Goal: Complete application form: Complete application form

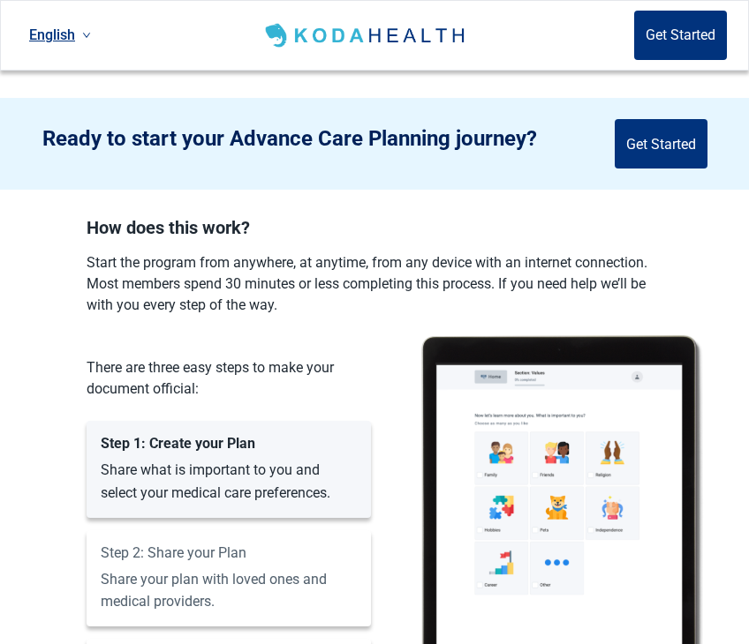
scroll to position [883, 0]
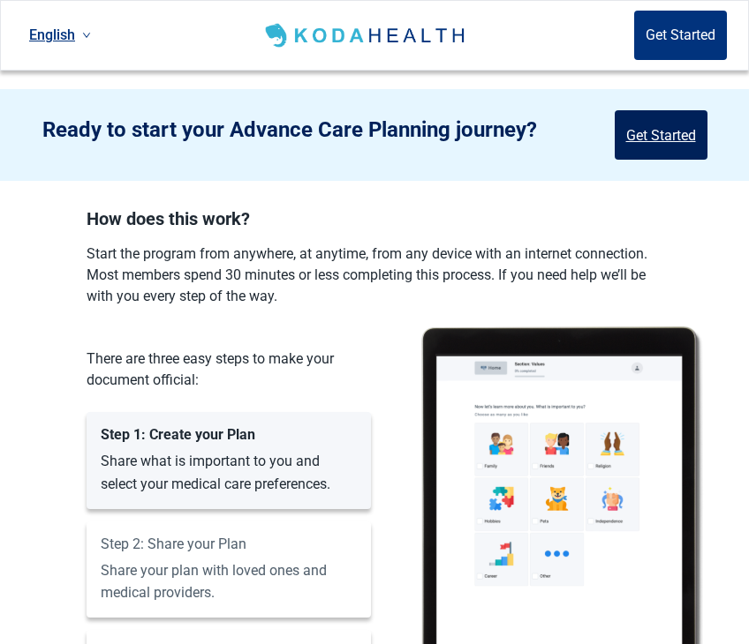
click at [649, 124] on button "Get Started" at bounding box center [660, 134] width 93 height 49
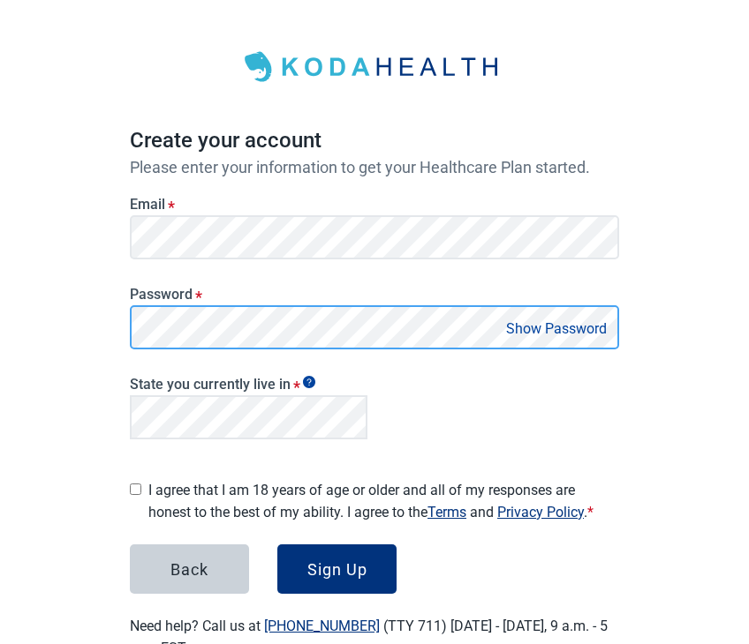
scroll to position [88, 0]
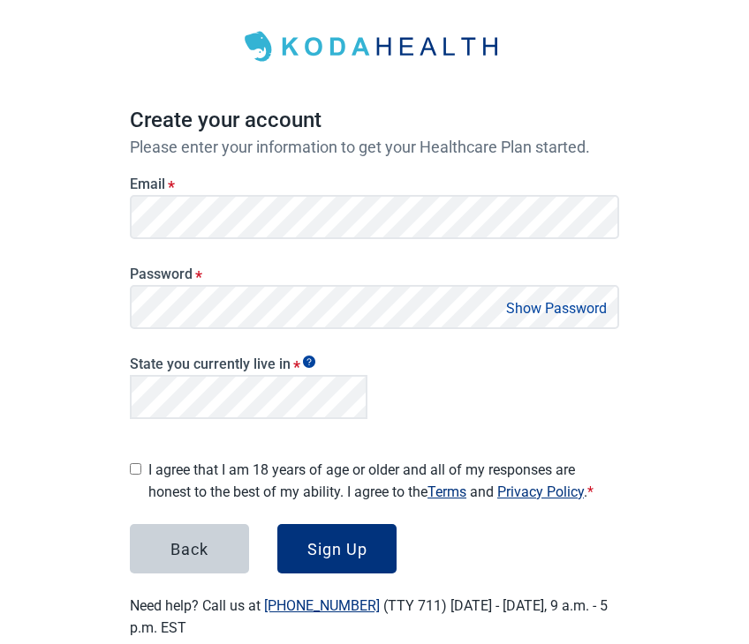
click at [137, 463] on input "I agree that I am 18 years of age or older and all of my responses are honest t…" at bounding box center [135, 468] width 11 height 11
checkbox input "true"
click at [297, 531] on button "Sign Up" at bounding box center [336, 548] width 119 height 49
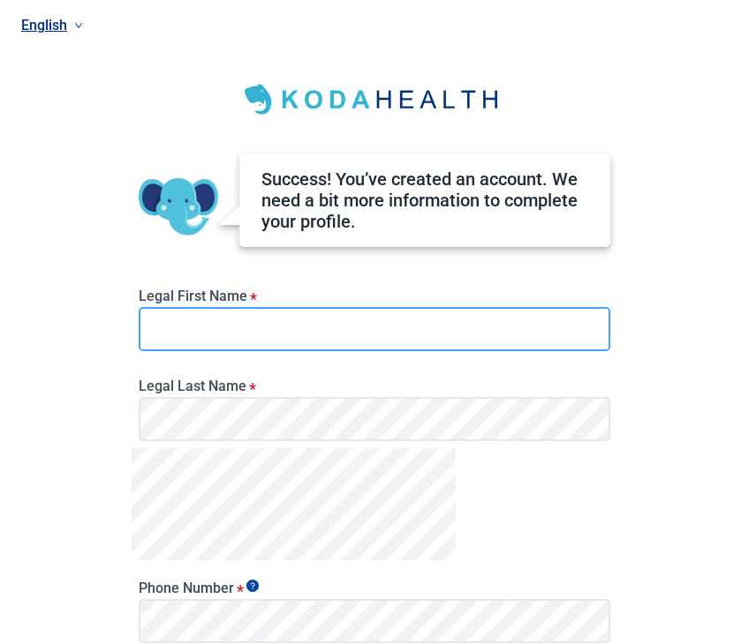
click at [184, 327] on input "Legal First Name *" at bounding box center [374, 329] width 471 height 44
type input "[PERSON_NAME]"
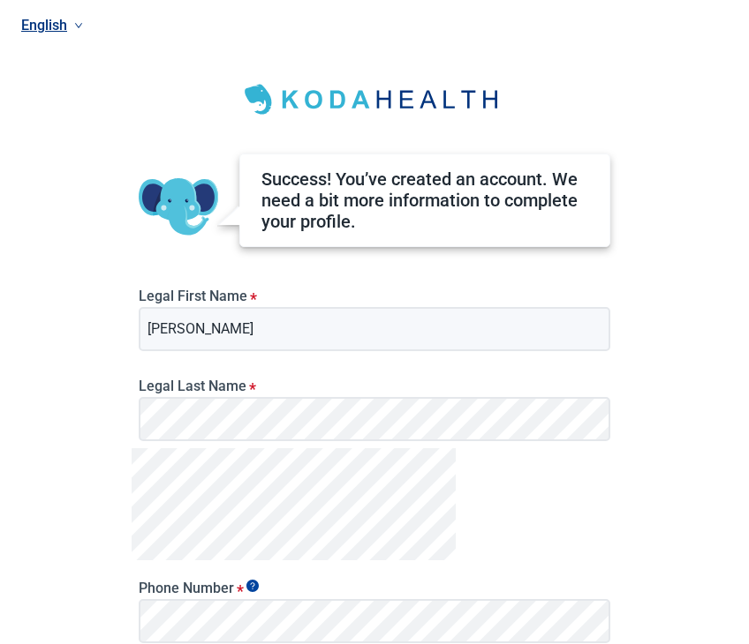
scroll to position [88, 0]
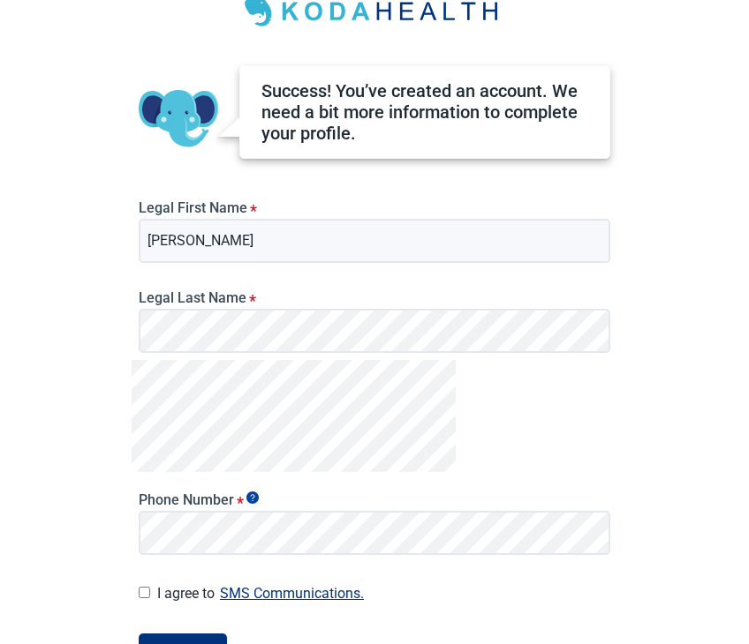
click at [144, 590] on input "I agree to SMS Communications." at bounding box center [144, 592] width 11 height 11
checkbox input "true"
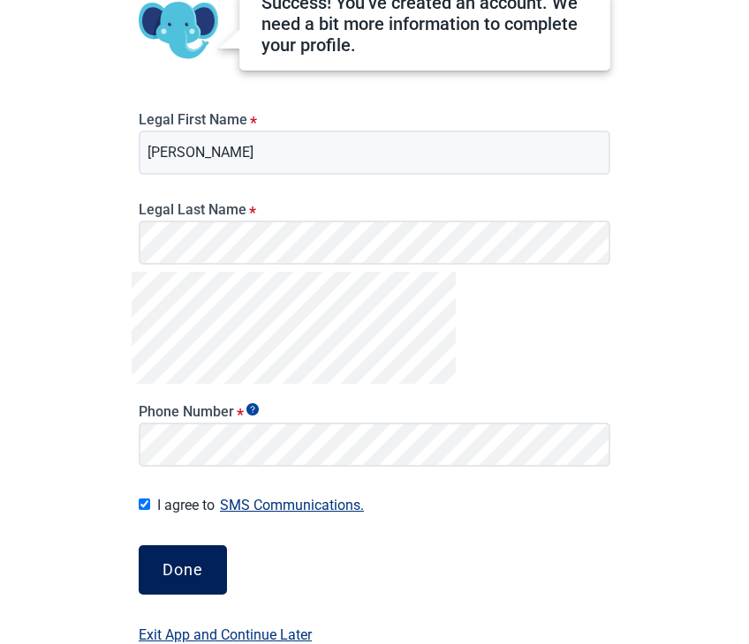
click at [185, 576] on div "Done" at bounding box center [182, 570] width 41 height 18
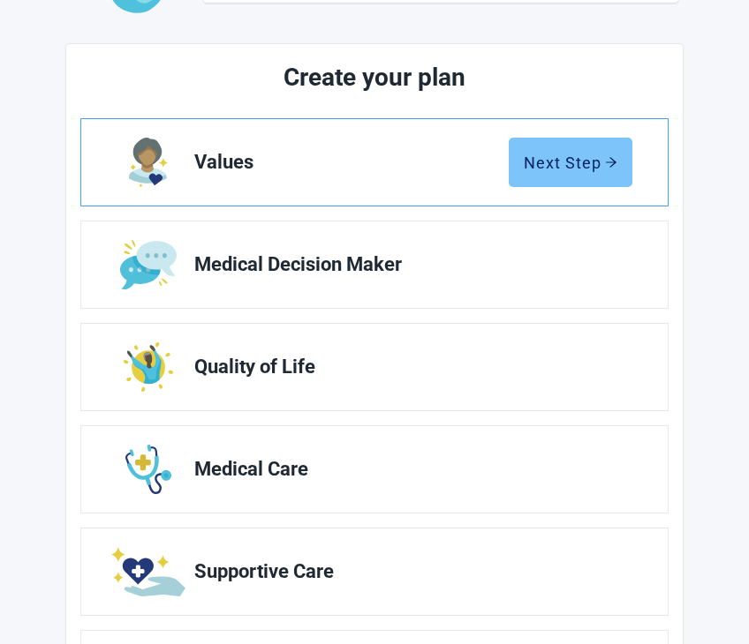
click at [527, 160] on div "Next Step" at bounding box center [570, 163] width 94 height 18
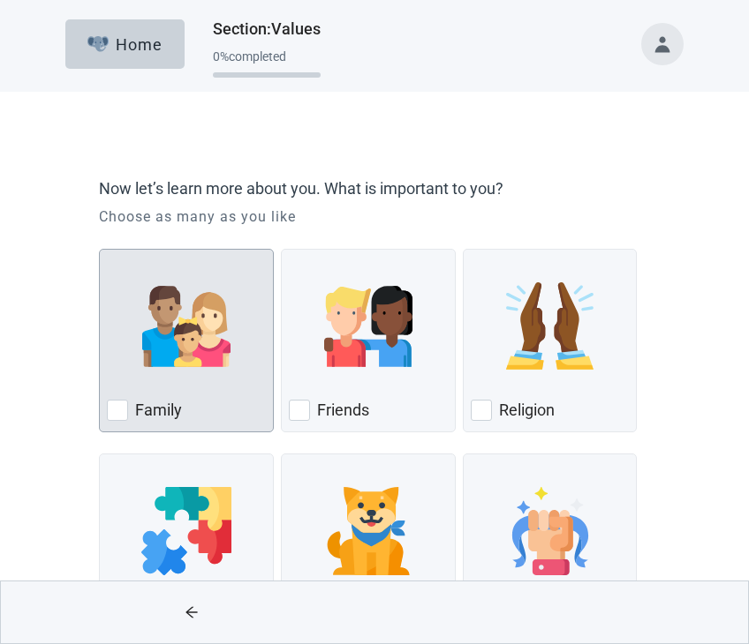
click at [194, 335] on img "Family, checkbox, not checked" at bounding box center [186, 326] width 88 height 88
click at [100, 250] on input "Family" at bounding box center [99, 249] width 1 height 1
checkbox input "true"
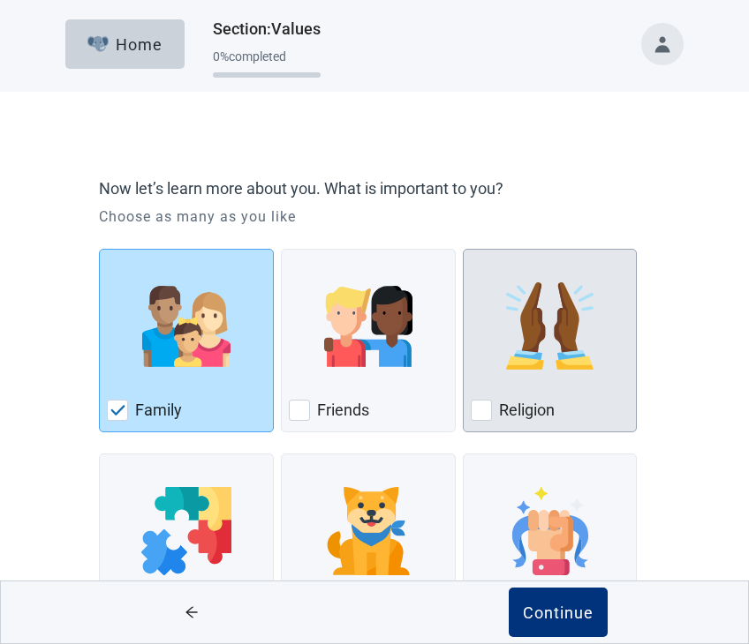
click at [537, 354] on img "Religion, checkbox, not checked" at bounding box center [550, 326] width 88 height 88
click at [463, 250] on input "Religion" at bounding box center [463, 249] width 1 height 1
checkbox input "true"
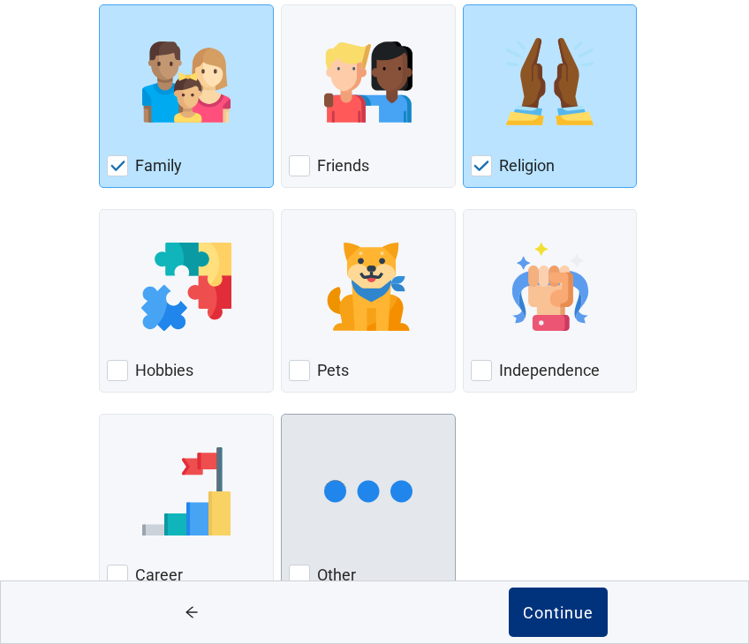
scroll to position [265, 0]
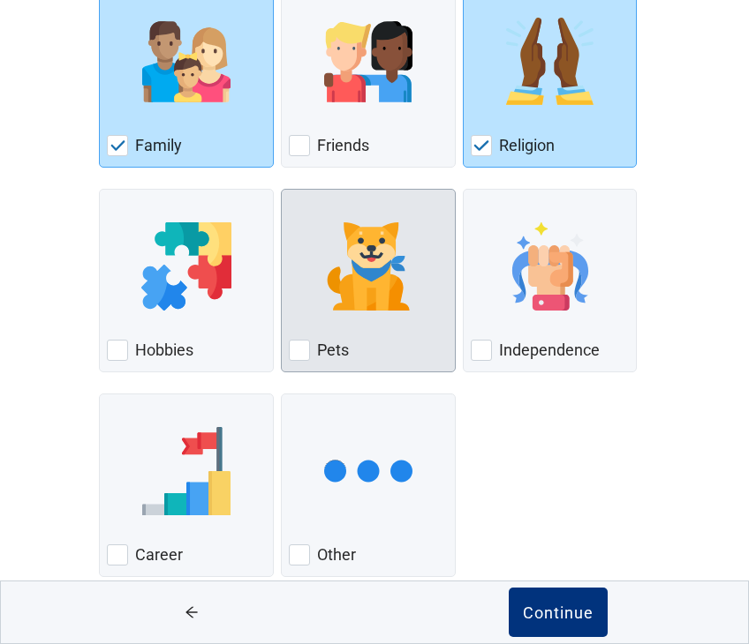
click at [331, 299] on img "Pets, checkbox, not checked" at bounding box center [368, 266] width 88 height 88
click at [282, 190] on input "Pets" at bounding box center [281, 189] width 1 height 1
checkbox input "true"
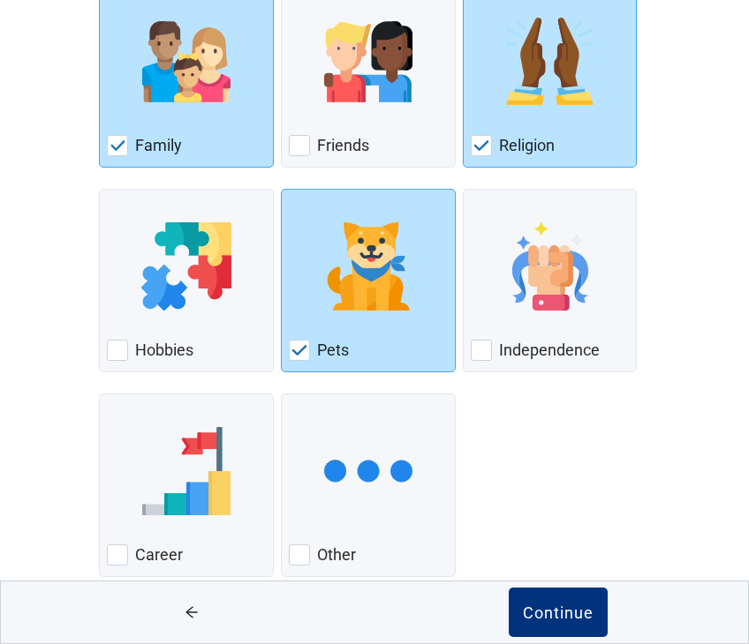
scroll to position [298, 0]
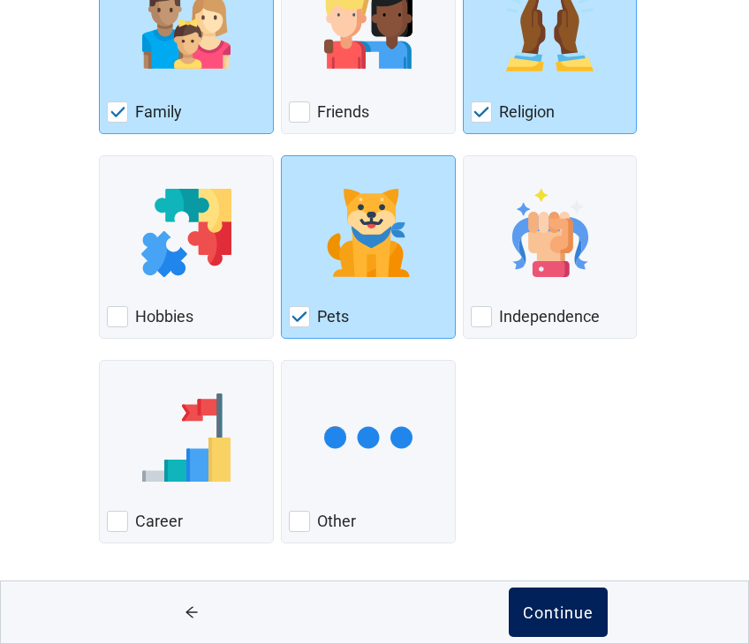
click at [565, 609] on div "Continue" at bounding box center [558, 613] width 71 height 18
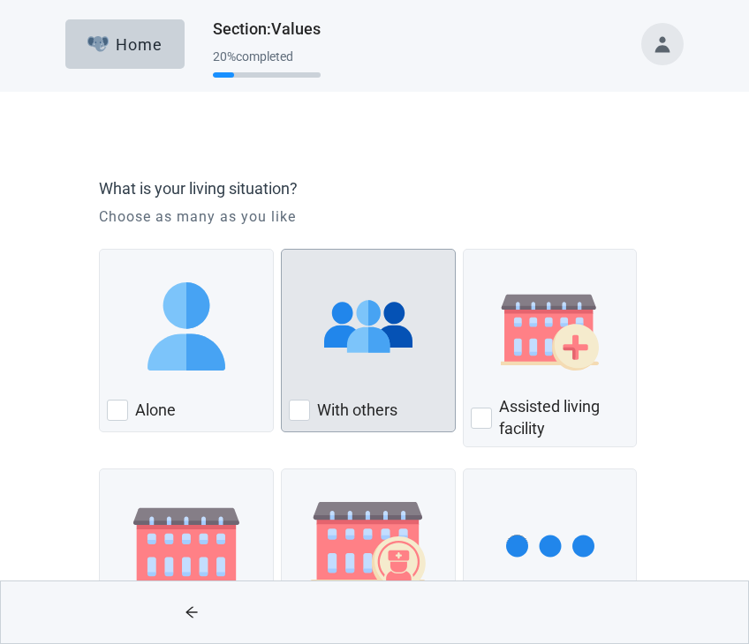
click at [292, 401] on div "With Others, checkbox, not checked" at bounding box center [299, 410] width 21 height 21
click at [282, 250] on input "With others" at bounding box center [281, 249] width 1 height 1
checkbox input "true"
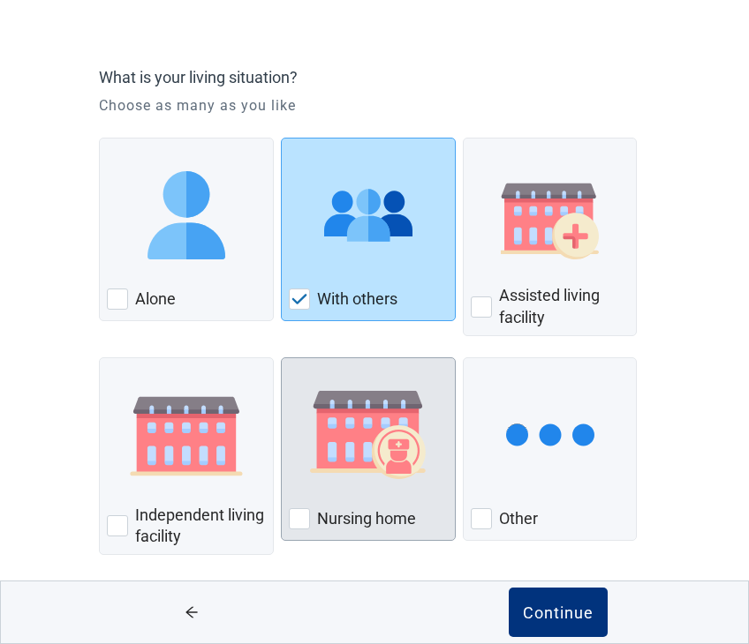
scroll to position [123, 0]
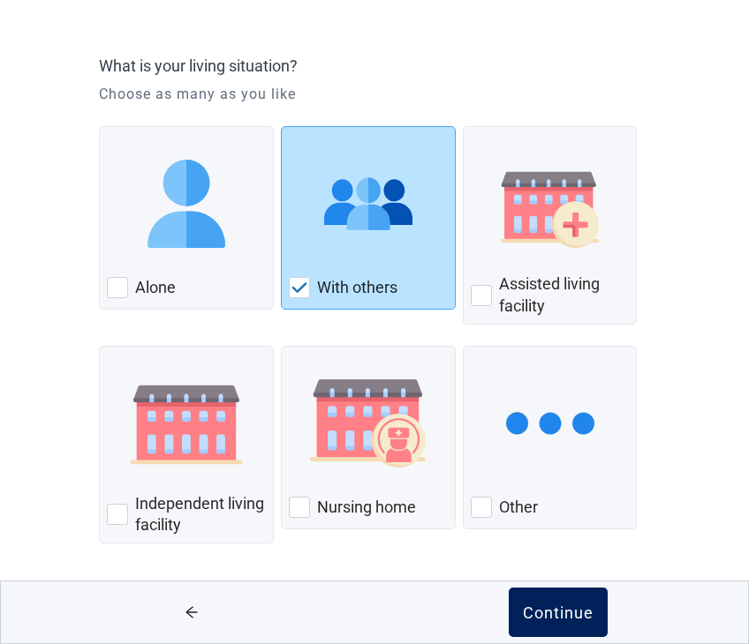
click at [546, 604] on div "Continue" at bounding box center [558, 613] width 71 height 18
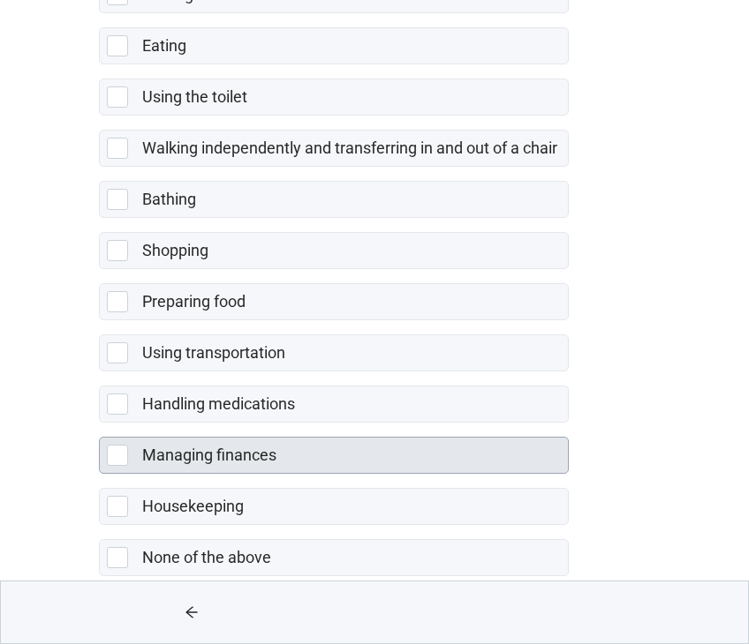
scroll to position [298, 0]
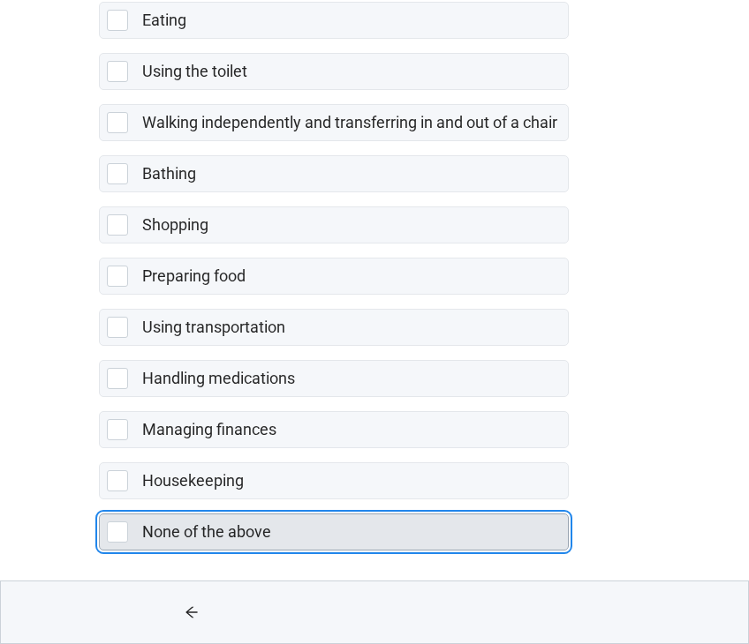
click at [123, 531] on div "None of the above, checkbox, not selected" at bounding box center [117, 532] width 21 height 21
click at [100, 501] on input "None of the above" at bounding box center [99, 500] width 1 height 1
checkbox input "true"
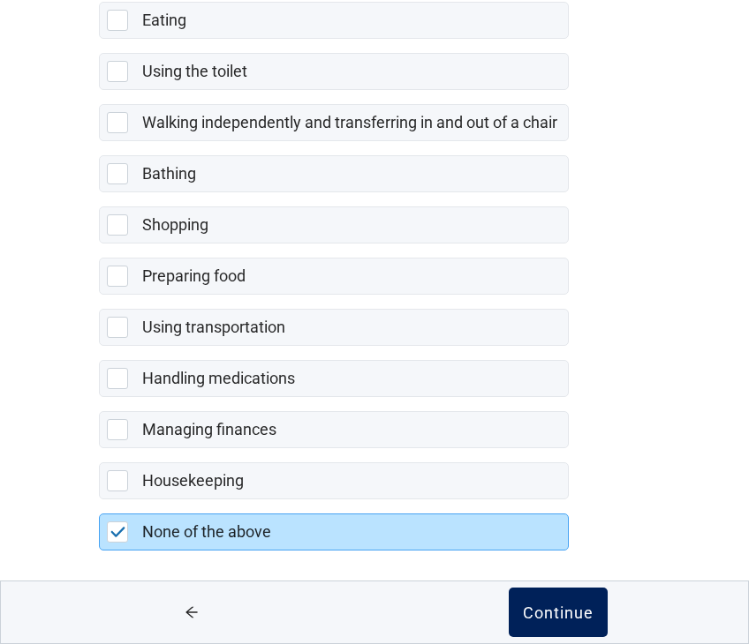
click at [564, 608] on div "Continue" at bounding box center [558, 613] width 71 height 18
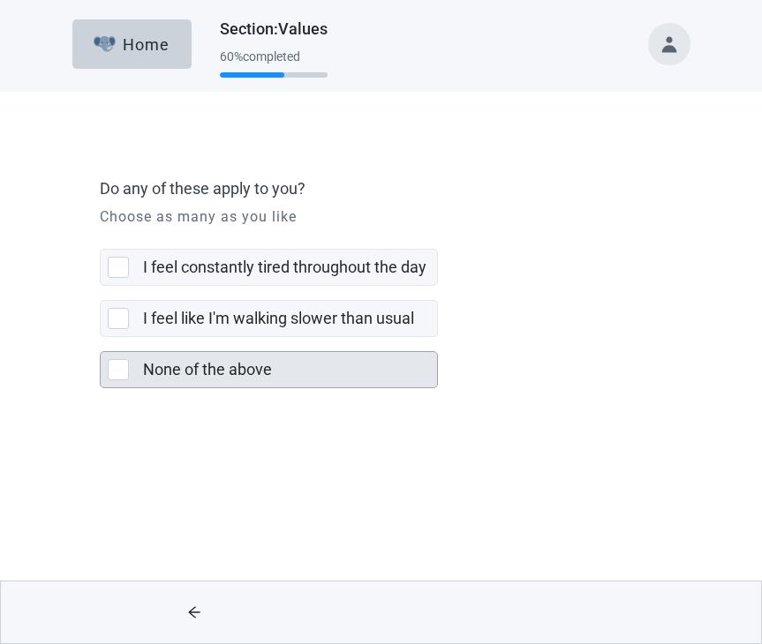
click at [120, 367] on div "None of the above, checkbox, not selected" at bounding box center [118, 369] width 21 height 21
click at [101, 338] on input "None of the above" at bounding box center [100, 337] width 1 height 1
checkbox input "true"
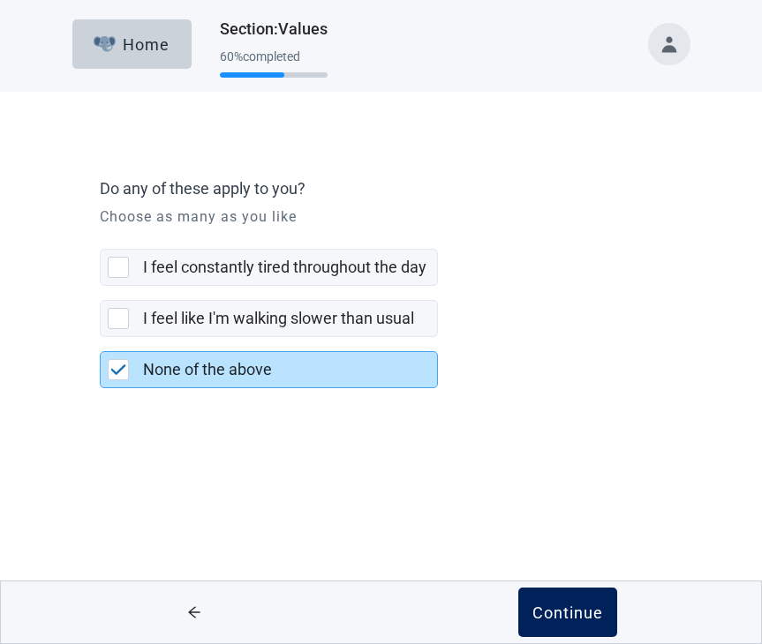
click at [551, 621] on div "Continue" at bounding box center [567, 613] width 71 height 18
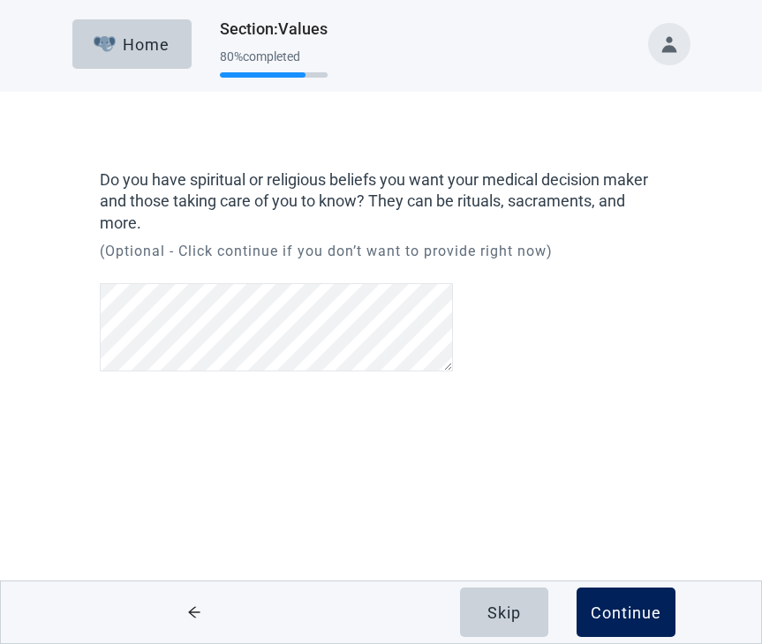
click at [647, 615] on div "Continue" at bounding box center [626, 613] width 71 height 18
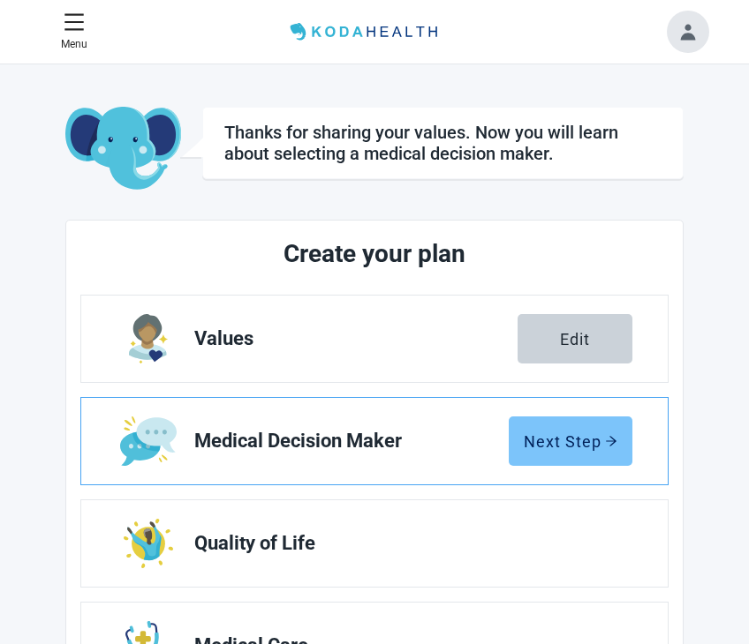
click at [535, 440] on div "Next Step" at bounding box center [570, 442] width 94 height 18
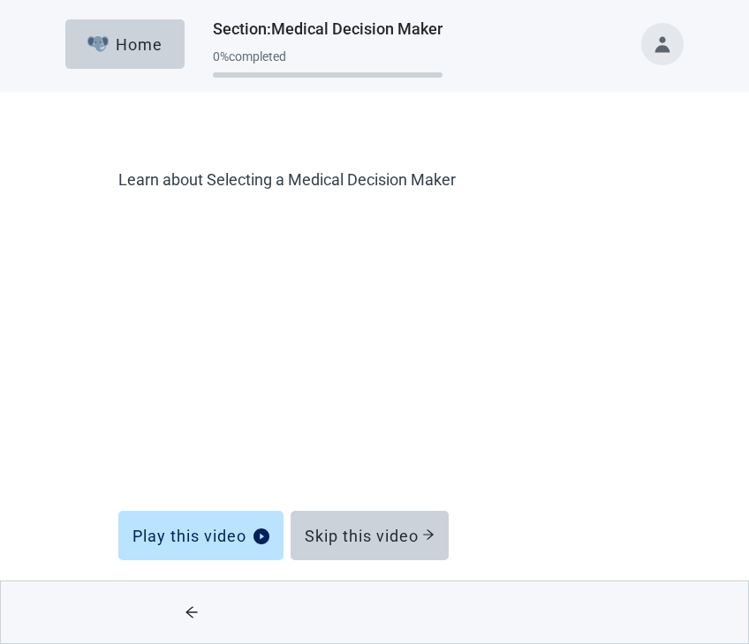
scroll to position [3, 0]
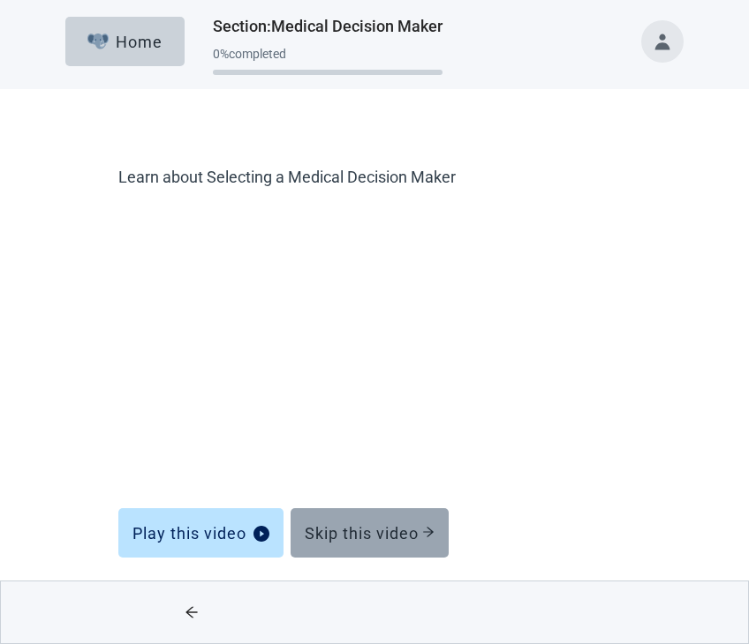
click at [329, 533] on div "Skip this video" at bounding box center [370, 533] width 130 height 18
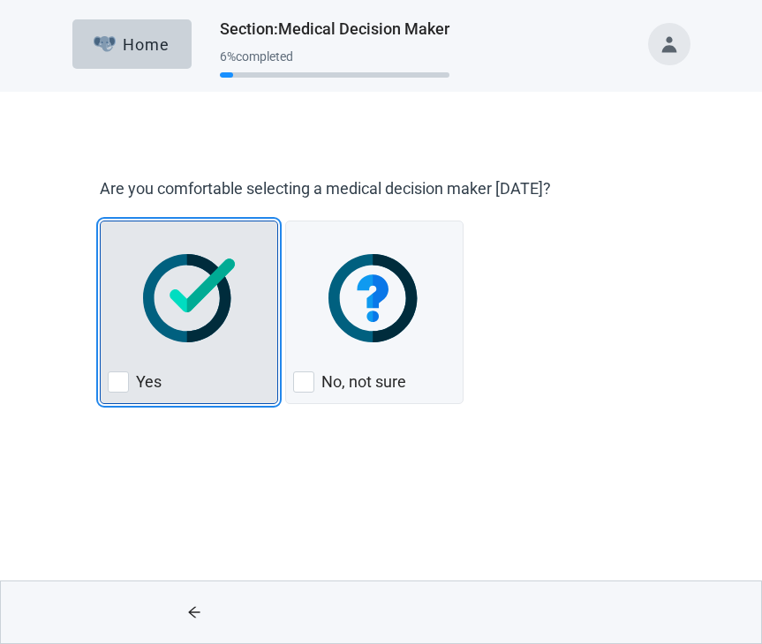
click at [119, 380] on div "Yes, checkbox, not checked" at bounding box center [118, 382] width 21 height 21
click at [101, 222] on input "Yes" at bounding box center [100, 221] width 1 height 1
checkbox input "true"
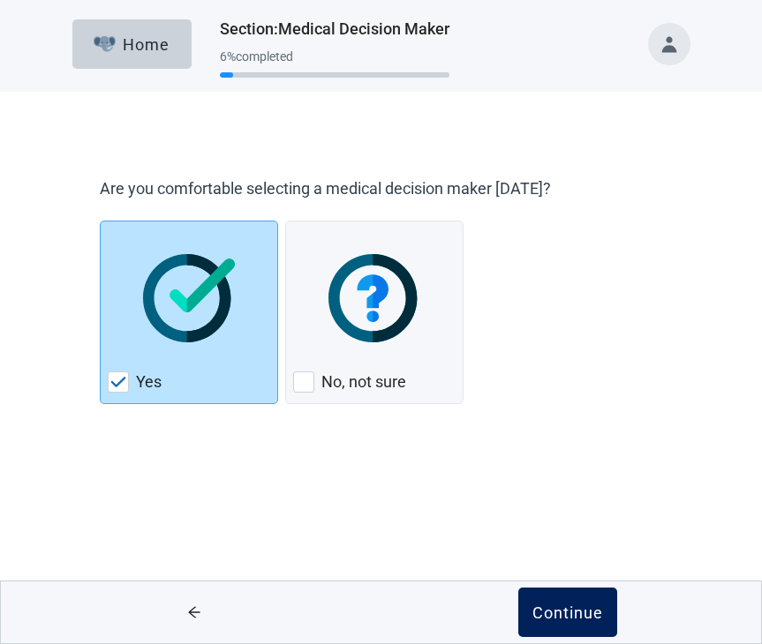
click at [591, 622] on button "Continue" at bounding box center [567, 612] width 99 height 49
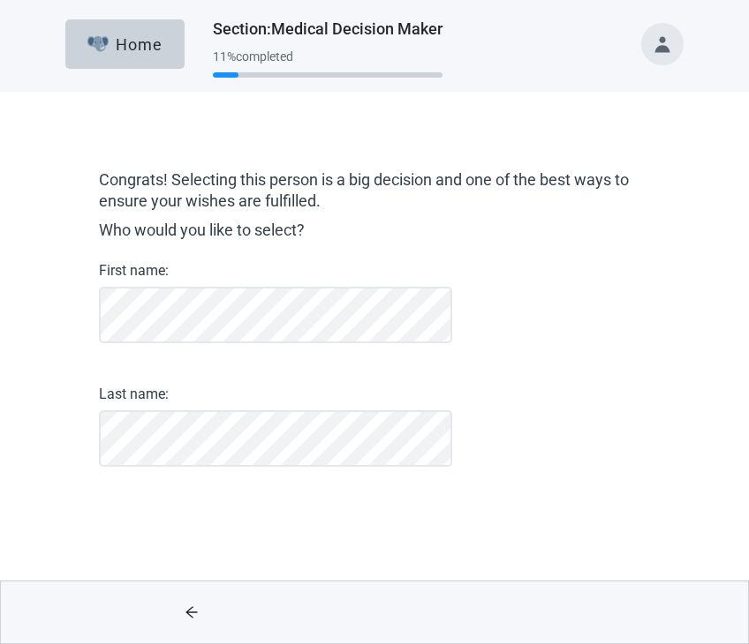
click at [569, 614] on div "Main content" at bounding box center [557, 613] width 366 height 62
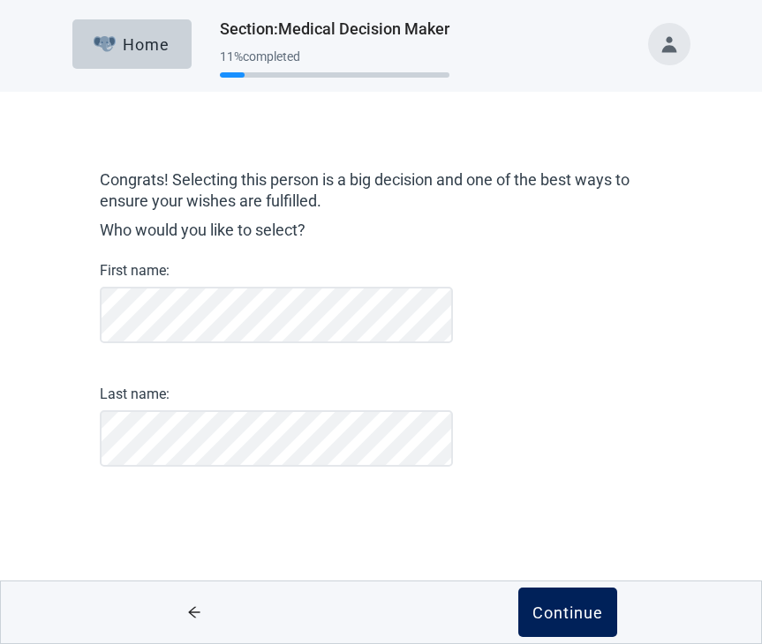
click at [542, 604] on div "Continue" at bounding box center [567, 613] width 71 height 18
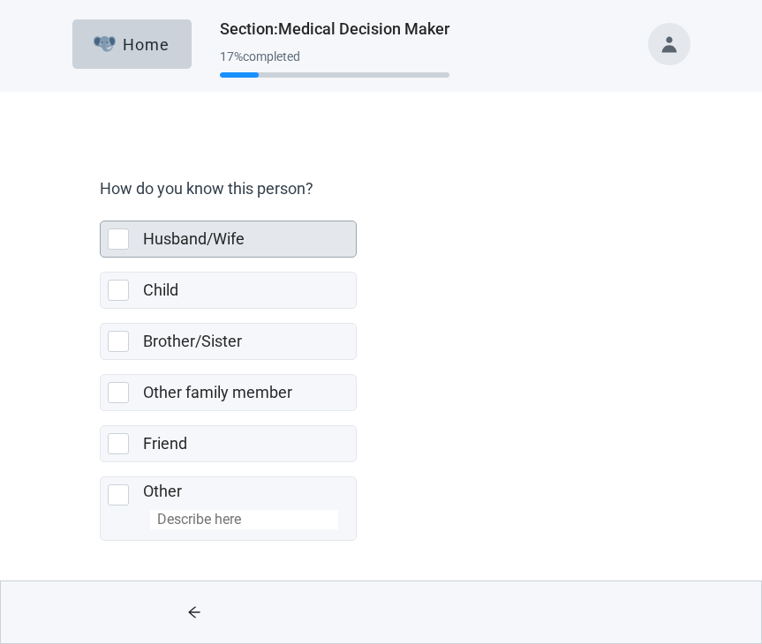
click at [119, 236] on div "Husband/Wife, checkbox, not selected" at bounding box center [118, 239] width 21 height 21
click at [101, 207] on input "Husband/Wife" at bounding box center [100, 207] width 1 height 1
checkbox input "true"
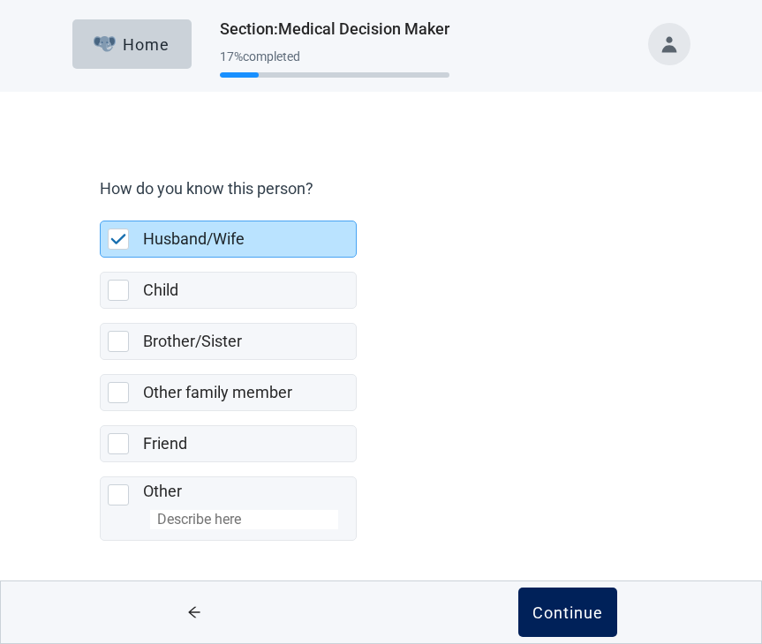
click at [563, 613] on div "Continue" at bounding box center [567, 613] width 71 height 18
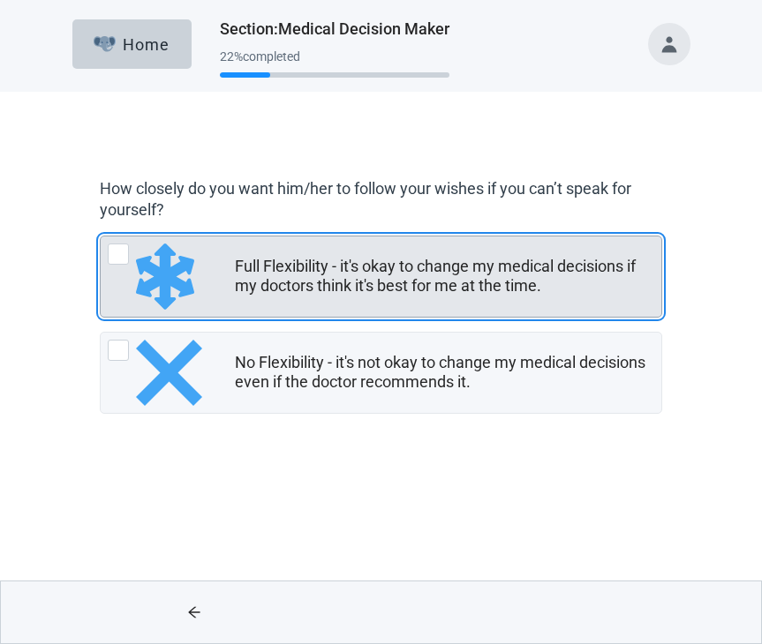
click at [124, 257] on div "Full Flexibility - it's okay to change my medical decisions if my doctors think…" at bounding box center [118, 254] width 21 height 21
click at [101, 237] on input "Full Flexibility - it's okay to change my medical decisions if my doctors think…" at bounding box center [100, 236] width 1 height 1
radio input "true"
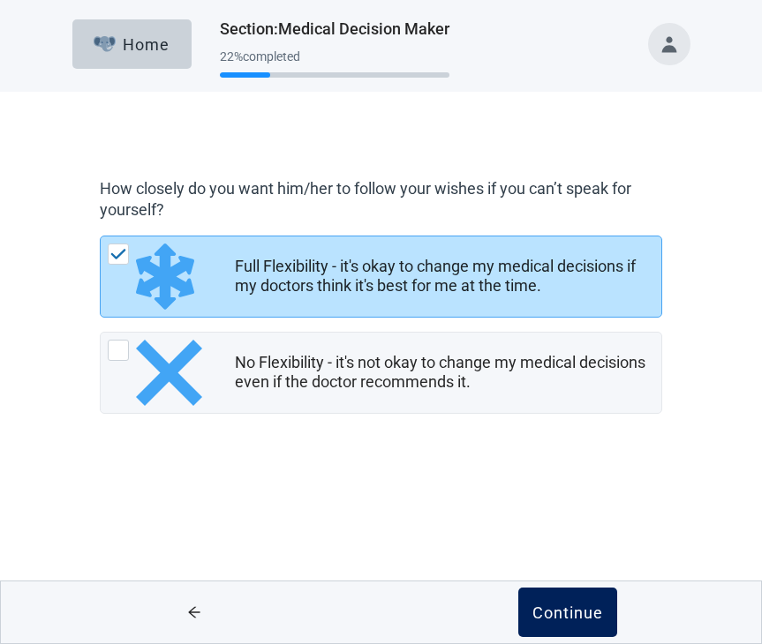
click at [553, 606] on div "Continue" at bounding box center [567, 613] width 71 height 18
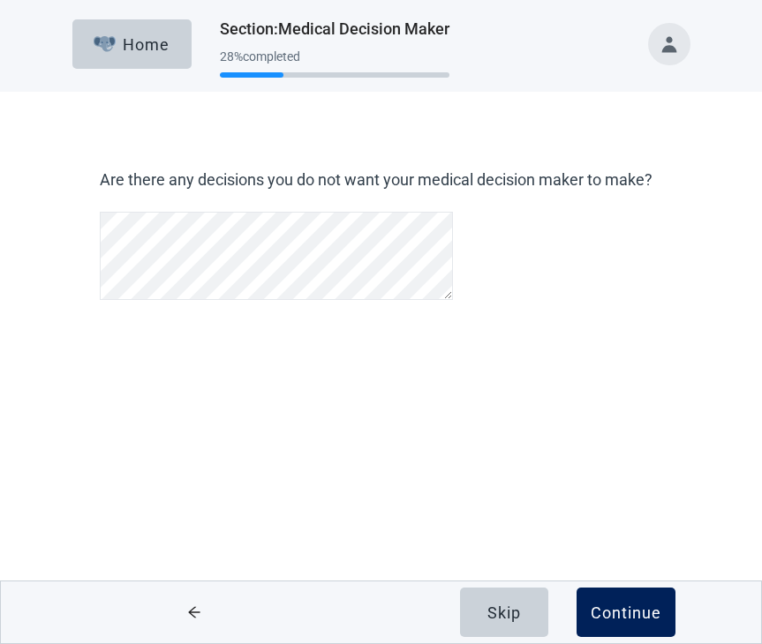
click at [621, 614] on div "Continue" at bounding box center [626, 613] width 71 height 18
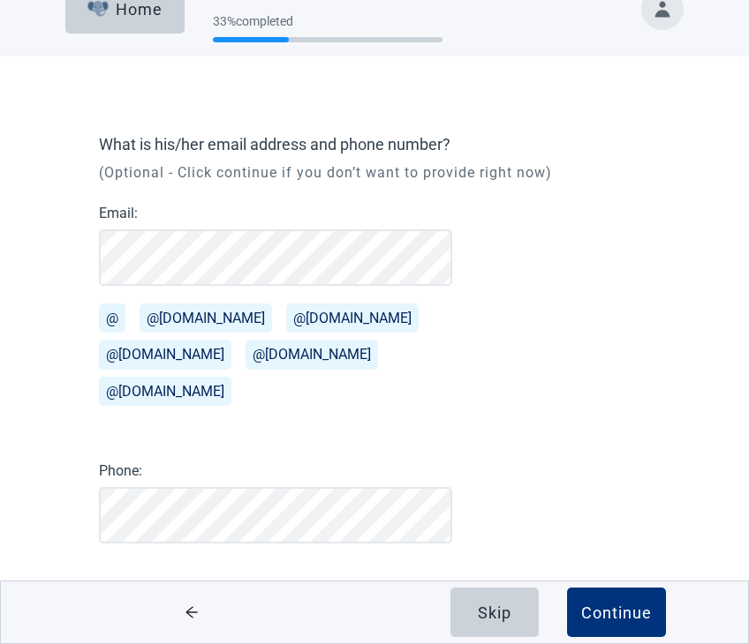
scroll to position [34, 0]
click at [173, 321] on button "@[DOMAIN_NAME]" at bounding box center [205, 319] width 132 height 29
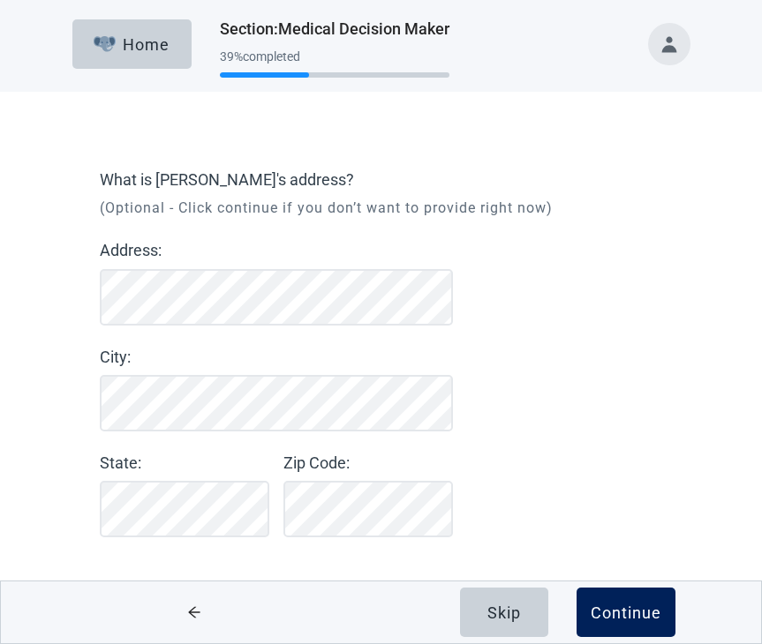
click at [591, 612] on div "Continue" at bounding box center [626, 613] width 71 height 18
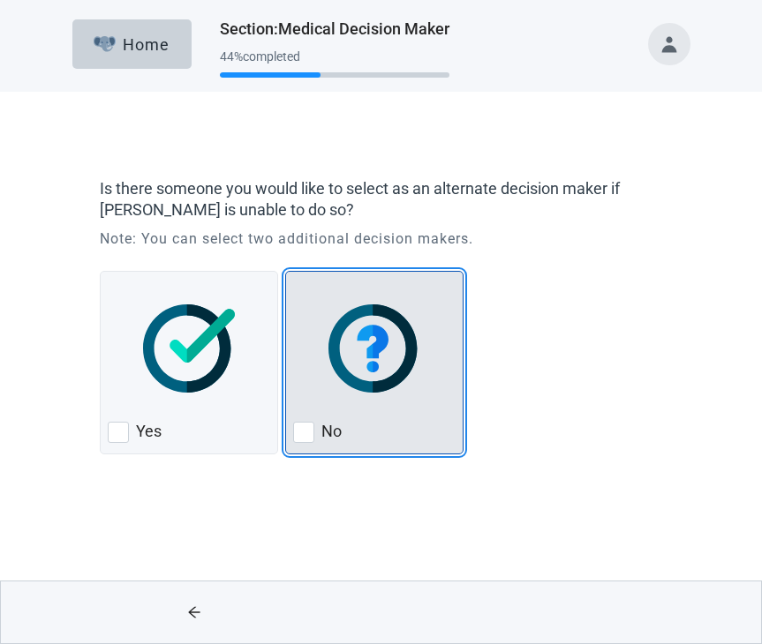
click at [312, 429] on div "No, checkbox, not checked" at bounding box center [303, 432] width 21 height 21
click at [286, 272] on input "No" at bounding box center [285, 271] width 1 height 1
checkbox input "true"
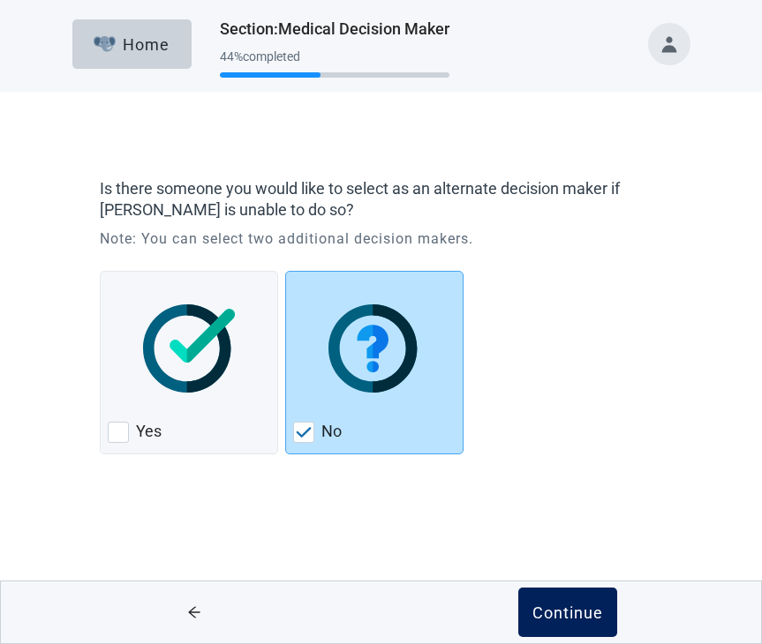
click at [556, 617] on div "Continue" at bounding box center [567, 613] width 71 height 18
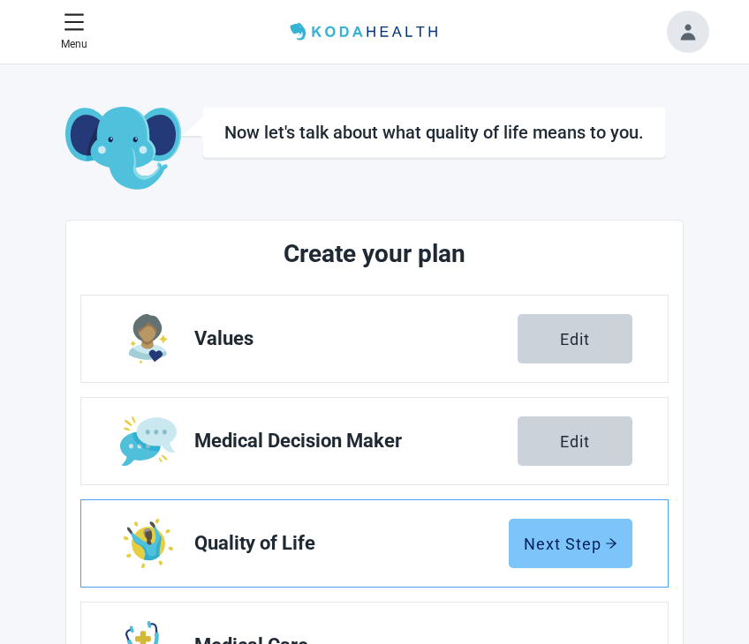
click at [554, 552] on div "Next Step" at bounding box center [570, 544] width 94 height 18
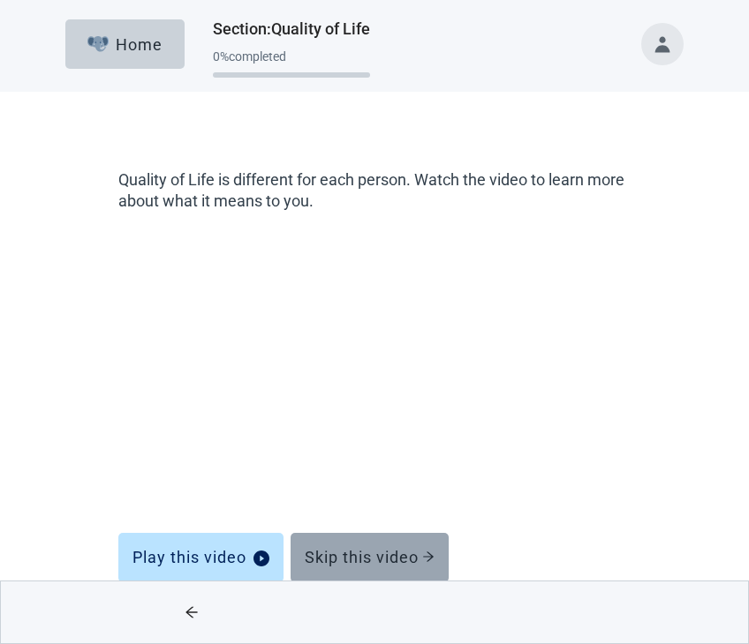
click at [359, 556] on div "Skip this video" at bounding box center [370, 558] width 130 height 18
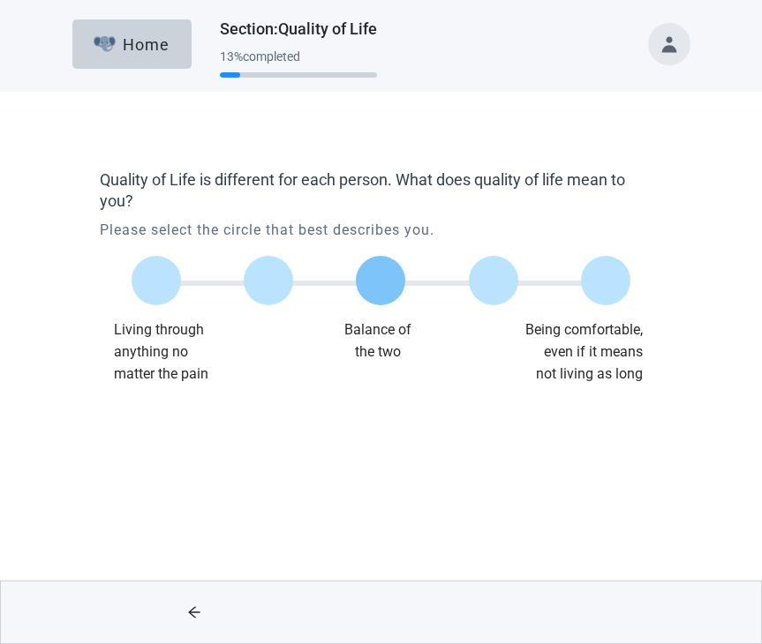
click at [376, 279] on label "Main content" at bounding box center [380, 280] width 49 height 49
click at [380, 281] on input "Quality of life scale: 50 out of 100. Balance of the two" at bounding box center [380, 281] width 0 height 0
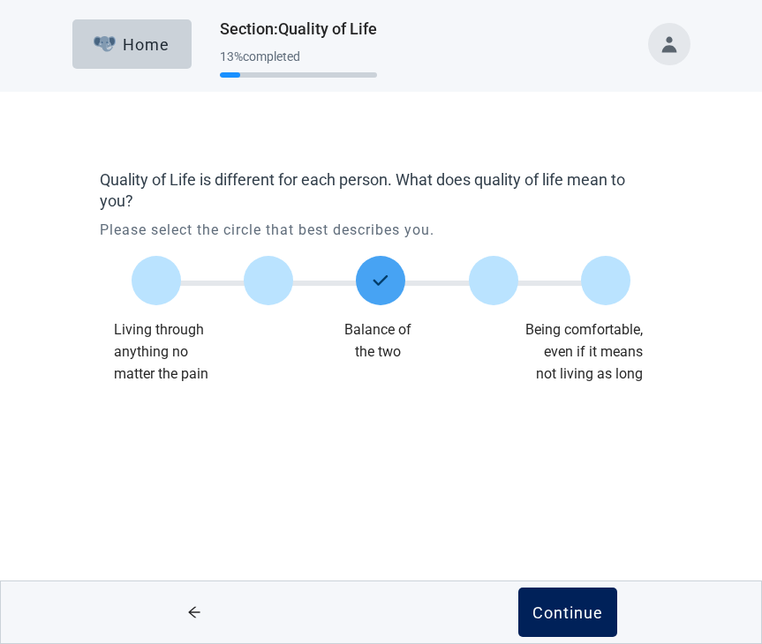
click at [553, 616] on div "Continue" at bounding box center [567, 613] width 71 height 18
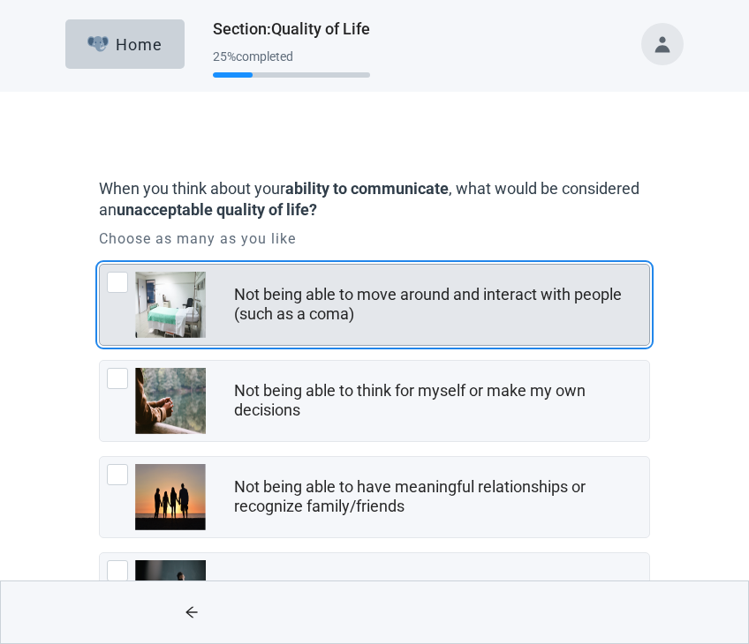
click at [119, 281] on div "Not being able to move around and interact with people (such as a coma), checkb…" at bounding box center [117, 282] width 21 height 21
click at [100, 265] on input "Not being able to move around and interact with people (such as a coma)" at bounding box center [99, 264] width 1 height 1
checkbox input "true"
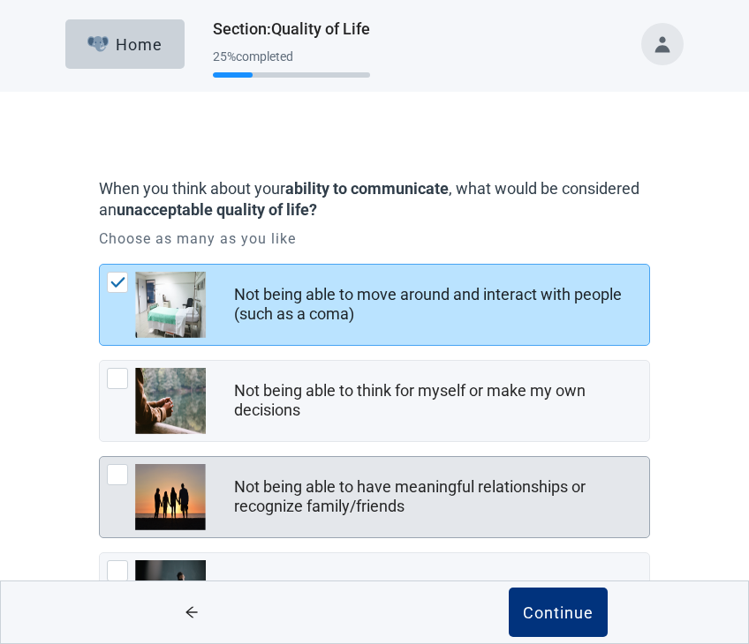
scroll to position [177, 0]
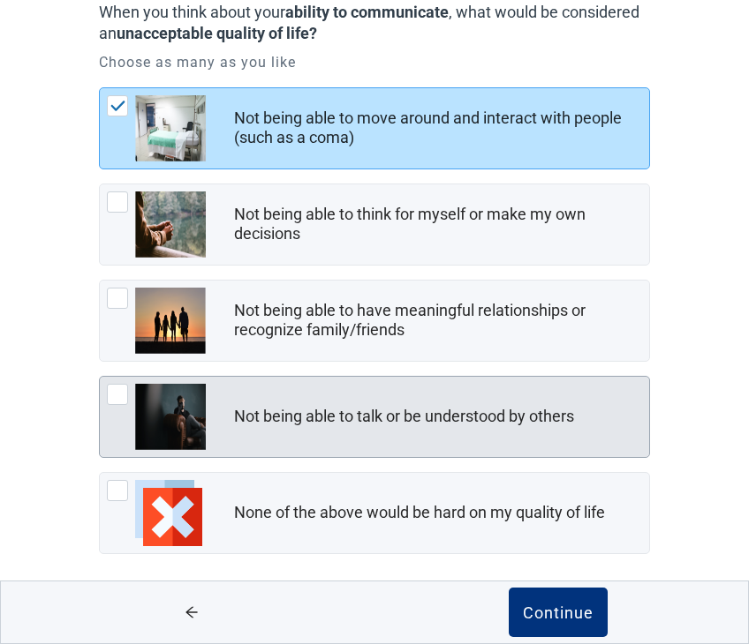
click at [118, 395] on div "Not being able to talk or be understood by others, checkbox, not checked" at bounding box center [117, 394] width 21 height 21
click at [100, 377] on input "Not being able to talk or be understood by others" at bounding box center [99, 376] width 1 height 1
checkbox input "true"
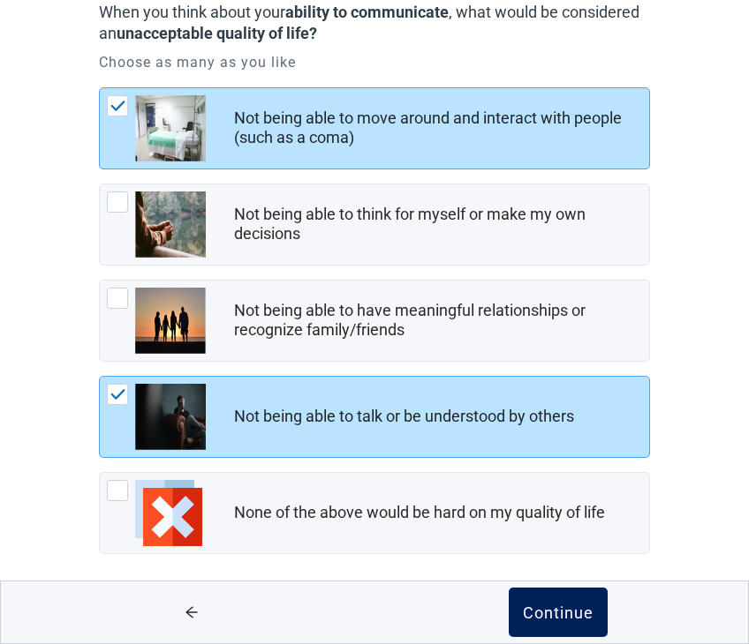
click at [550, 616] on div "Continue" at bounding box center [558, 613] width 71 height 18
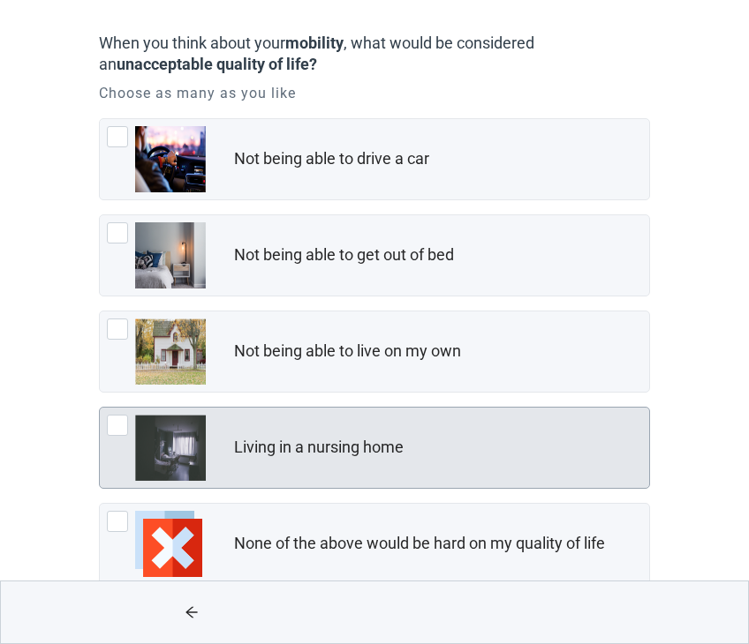
scroll to position [186, 0]
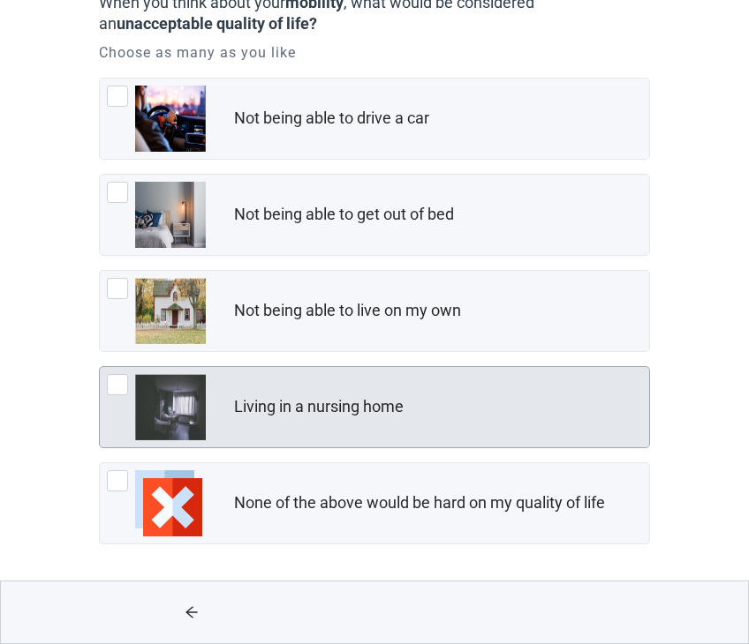
click at [125, 385] on div "Living in a nursing home, checkbox, not checked" at bounding box center [117, 384] width 21 height 21
click at [100, 367] on input "Living in a nursing home" at bounding box center [99, 366] width 1 height 1
checkbox input "true"
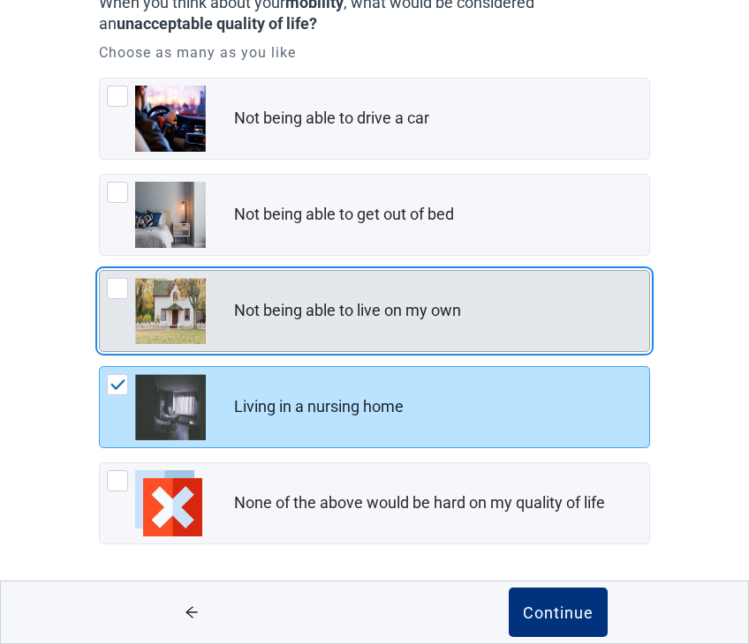
click at [117, 292] on div "Not being able to live on my own, checkbox, not checked" at bounding box center [117, 288] width 21 height 21
click at [100, 271] on input "Not being able to live on my own" at bounding box center [99, 270] width 1 height 1
checkbox input "true"
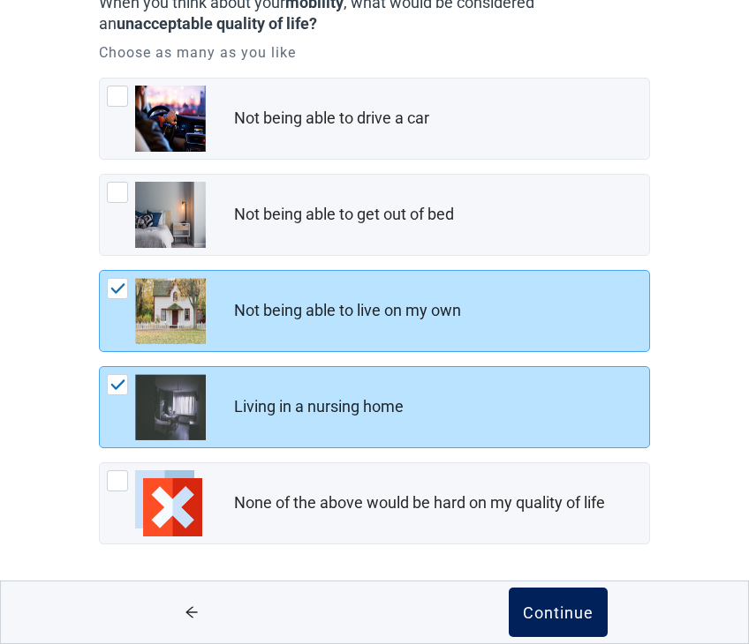
click at [556, 611] on div "Continue" at bounding box center [558, 613] width 71 height 18
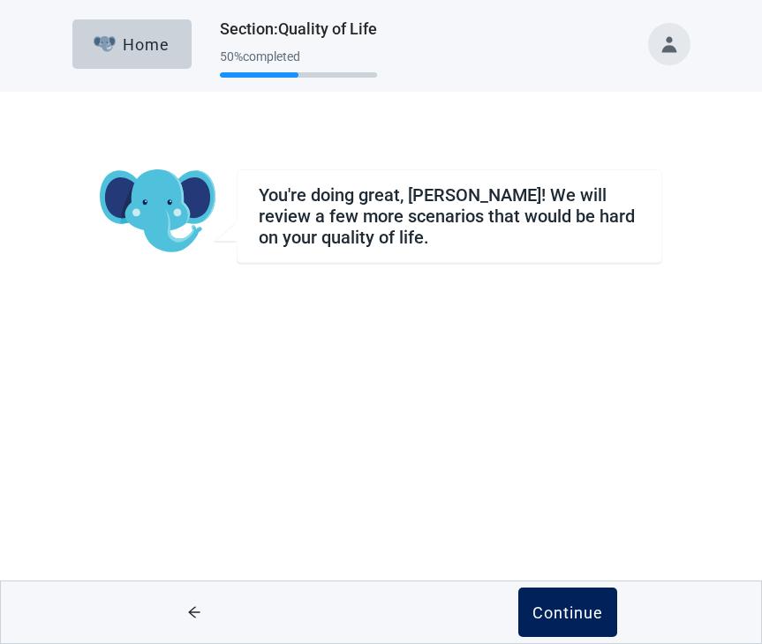
click at [566, 617] on div "Continue" at bounding box center [567, 613] width 71 height 18
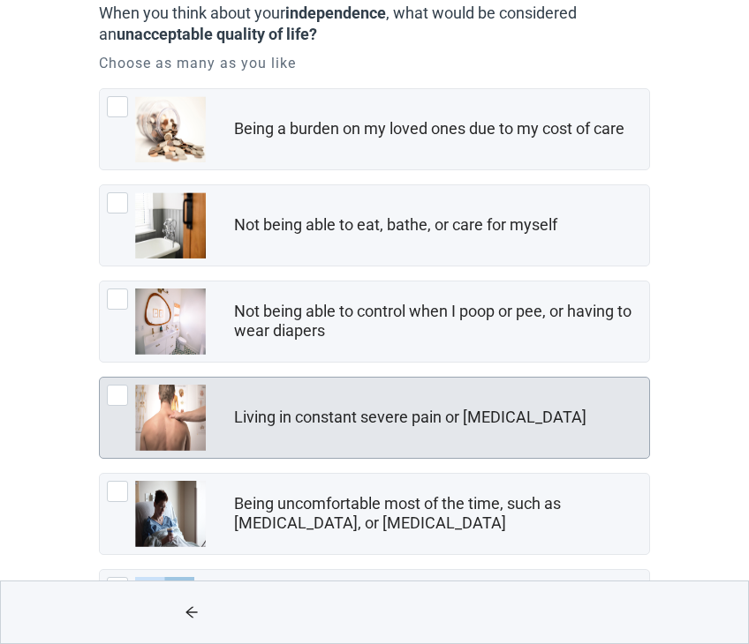
scroll to position [177, 0]
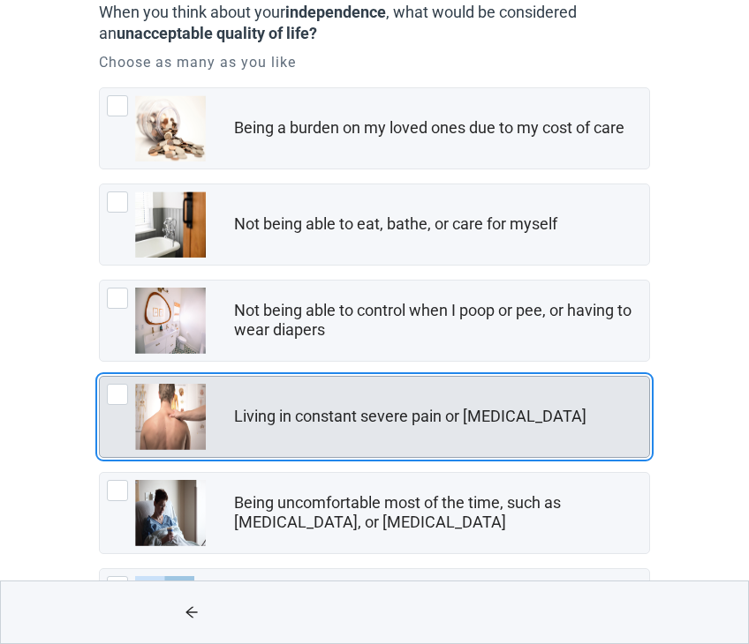
click at [108, 392] on div "Living in constant severe pain or shortness of breath, checkbox, not checked" at bounding box center [117, 394] width 21 height 21
click at [100, 377] on input "Living in constant severe pain or [MEDICAL_DATA]" at bounding box center [99, 376] width 1 height 1
checkbox input "true"
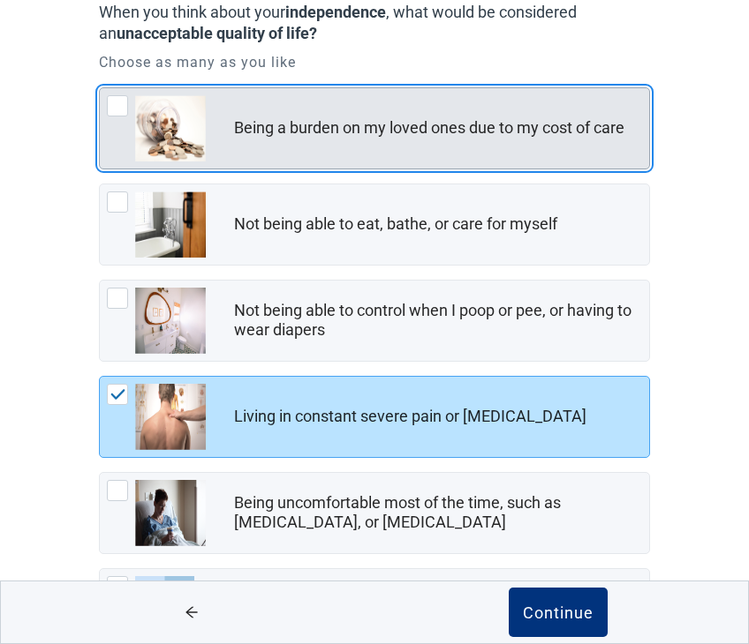
click at [118, 100] on div "Being a burden on my loved ones due to my cost of care, checkbox, not checked" at bounding box center [117, 105] width 21 height 21
click at [100, 88] on input "Being a burden on my loved ones due to my cost of care" at bounding box center [99, 87] width 1 height 1
checkbox input "true"
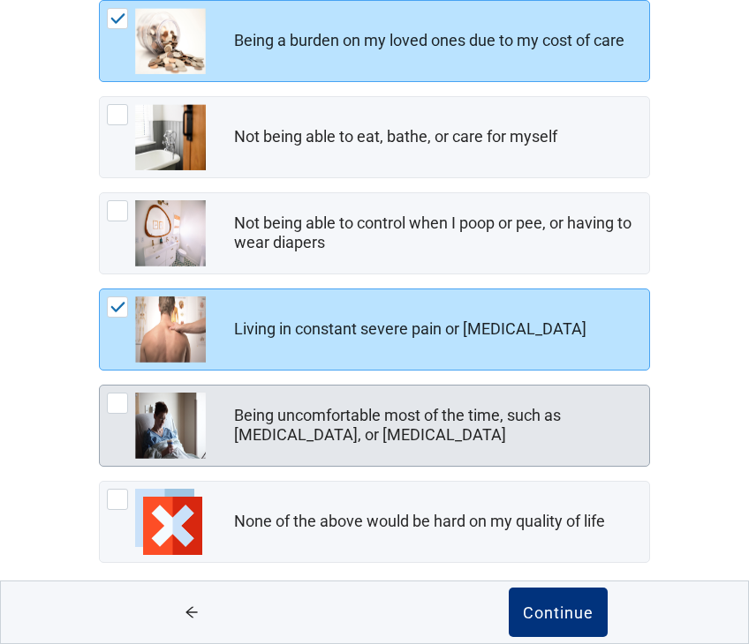
scroll to position [265, 0]
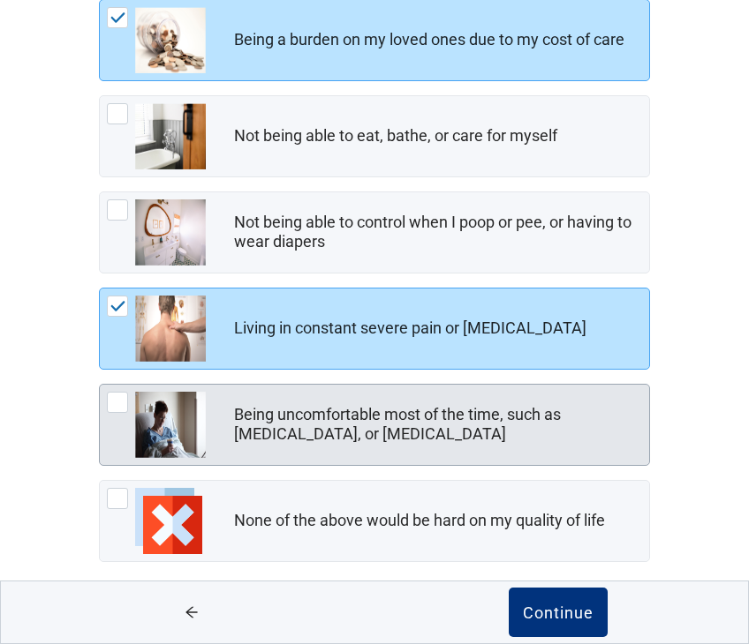
click at [120, 403] on div "Being uncomfortable most of the time, such as nausea, vomiting, or diarrhea, ch…" at bounding box center [117, 402] width 21 height 21
click at [100, 385] on input "Being uncomfortable most of the time, such as [MEDICAL_DATA], or [MEDICAL_DATA]" at bounding box center [99, 384] width 1 height 1
checkbox input "true"
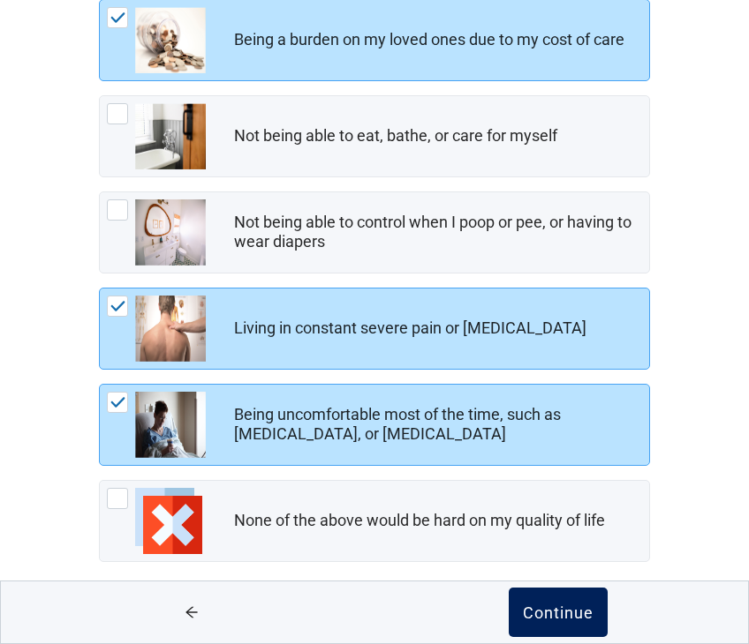
click at [561, 611] on div "Continue" at bounding box center [558, 613] width 71 height 18
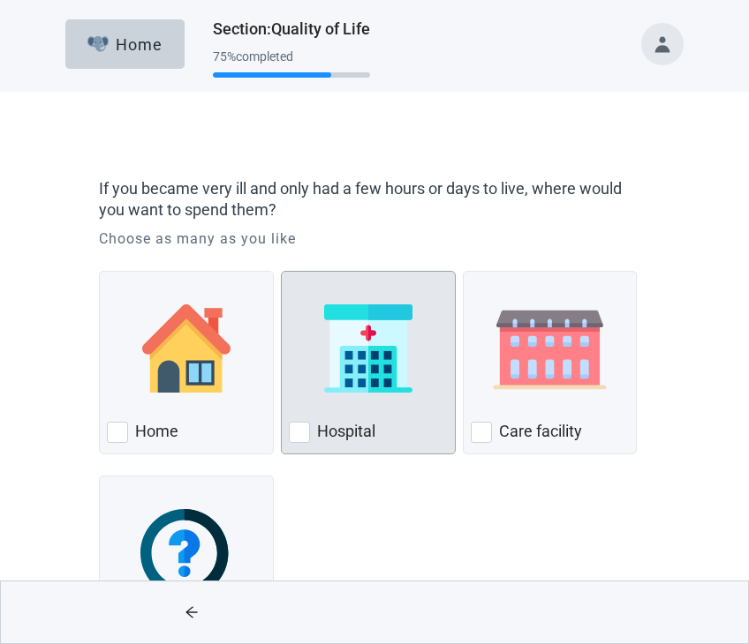
scroll to position [88, 0]
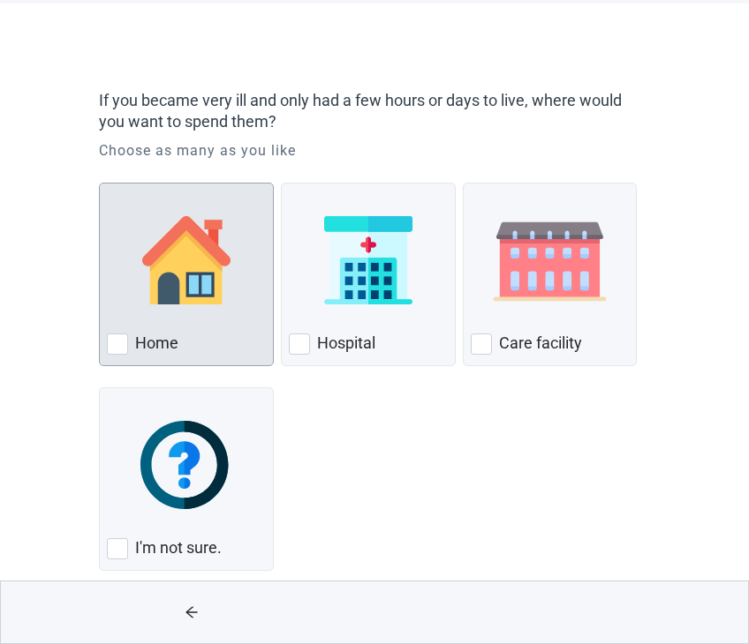
click at [115, 350] on div "Home, checkbox, not checked" at bounding box center [117, 344] width 21 height 21
click at [100, 184] on input "Home" at bounding box center [99, 183] width 1 height 1
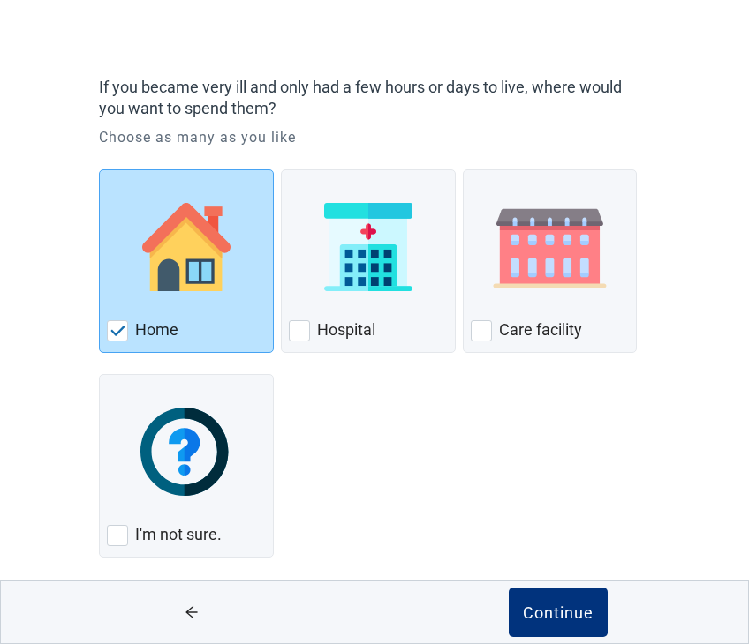
scroll to position [115, 0]
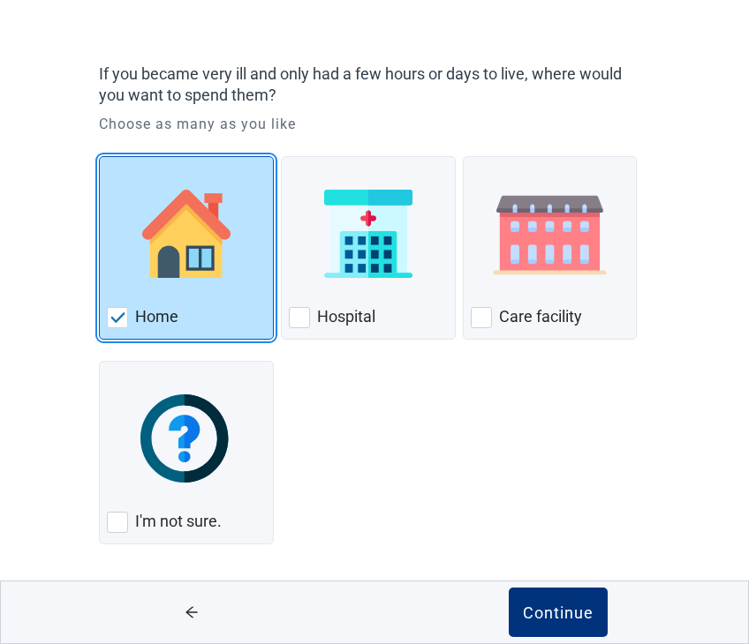
click at [117, 322] on div "Home, checkbox, checked" at bounding box center [117, 317] width 21 height 21
click at [100, 157] on input "Home" at bounding box center [99, 156] width 1 height 1
checkbox input "false"
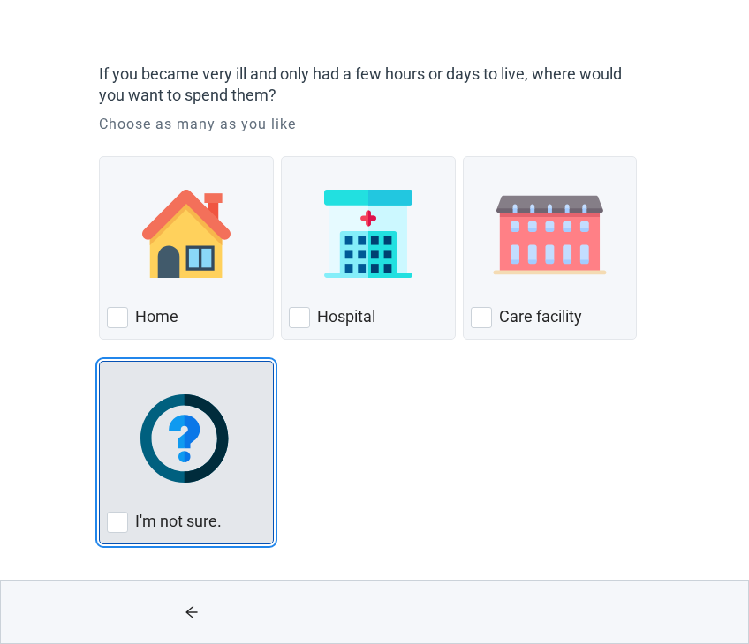
click at [117, 523] on div "I'm not sure., checkbox, not checked" at bounding box center [117, 522] width 21 height 21
click at [100, 362] on input "I'm not sure." at bounding box center [99, 361] width 1 height 1
checkbox input "true"
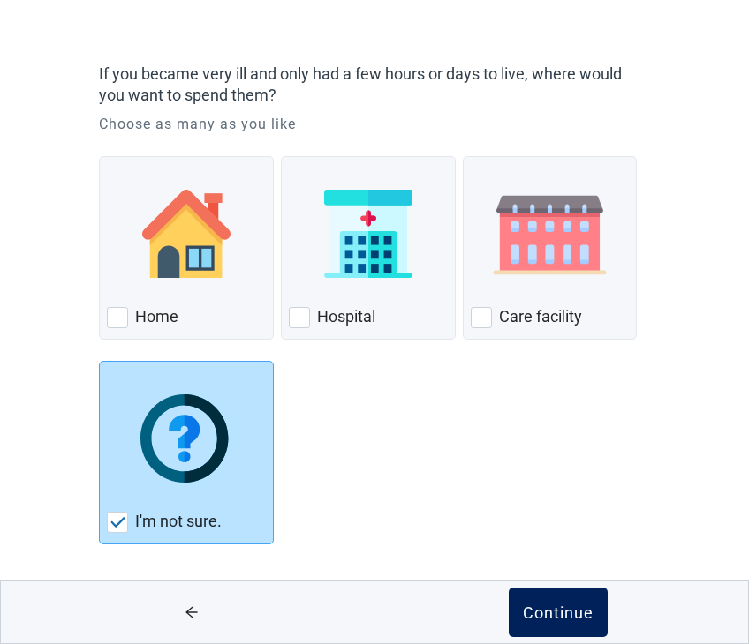
click at [570, 619] on div "Continue" at bounding box center [558, 613] width 71 height 18
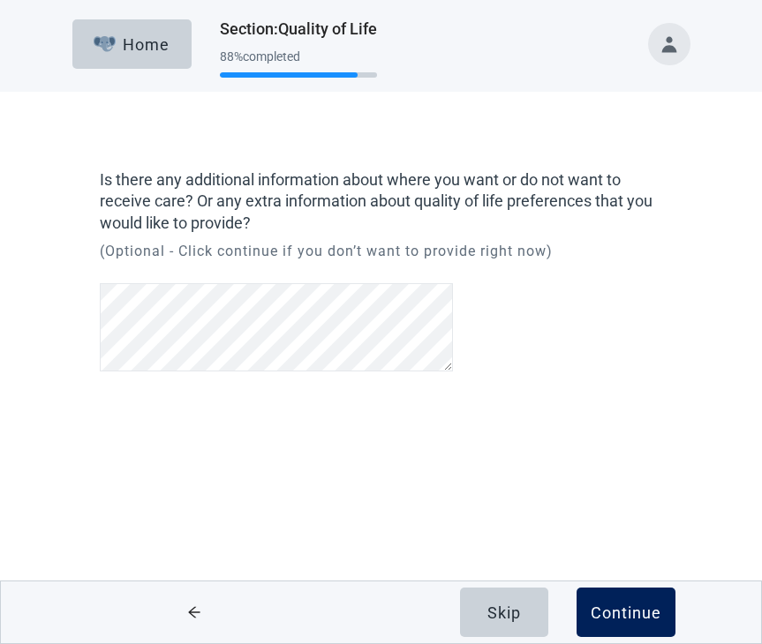
click at [630, 606] on div "Continue" at bounding box center [626, 613] width 71 height 18
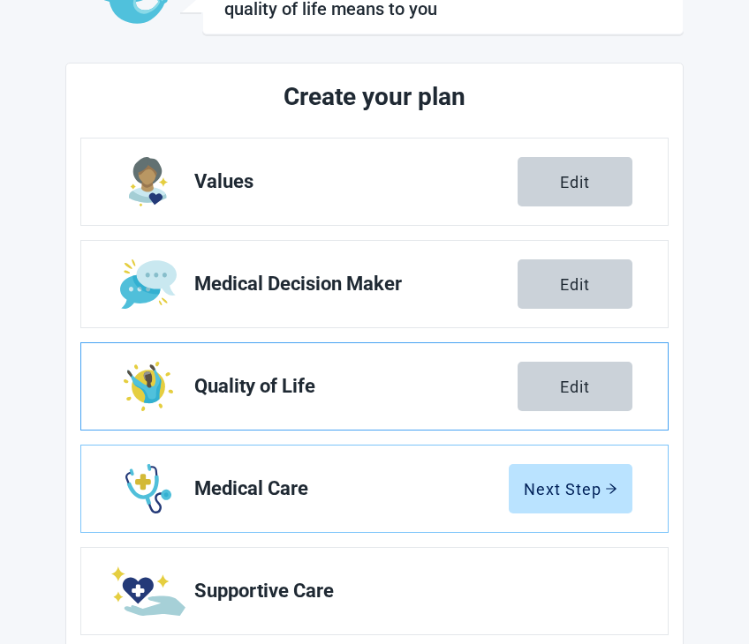
scroll to position [265, 0]
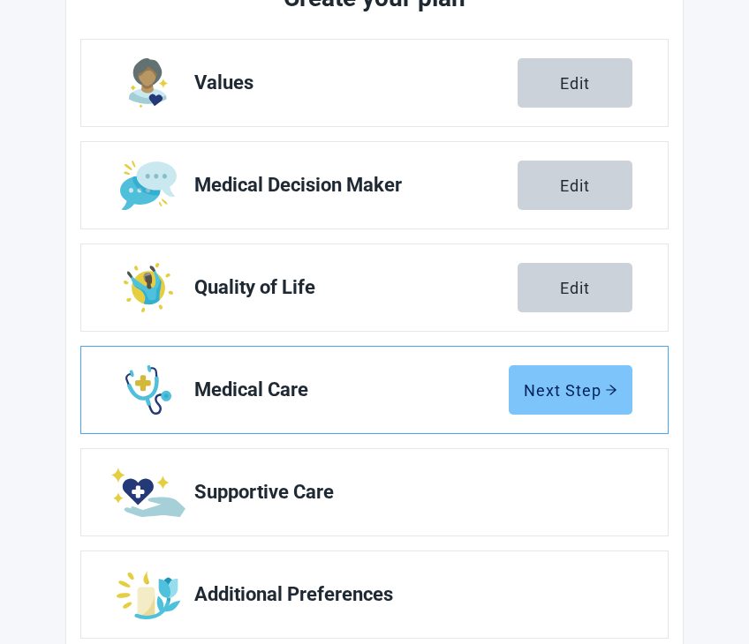
click at [560, 390] on div "Next Step" at bounding box center [570, 390] width 94 height 18
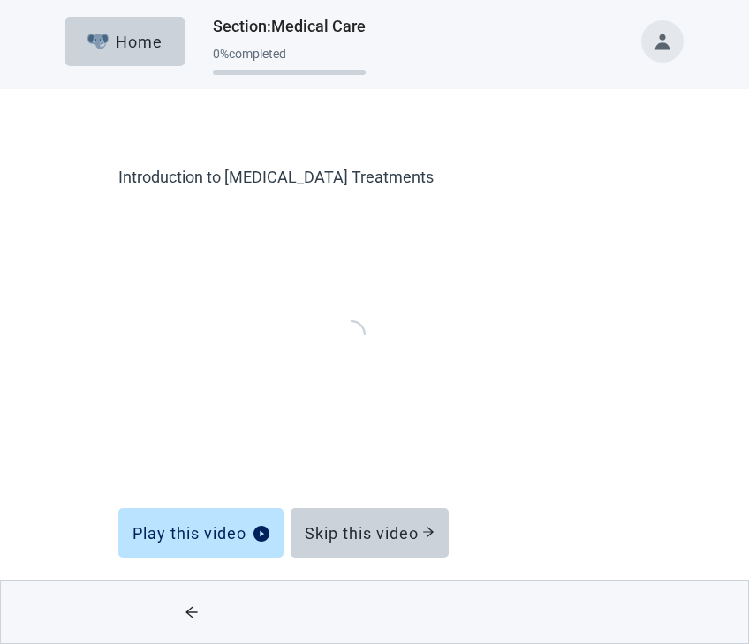
scroll to position [3, 0]
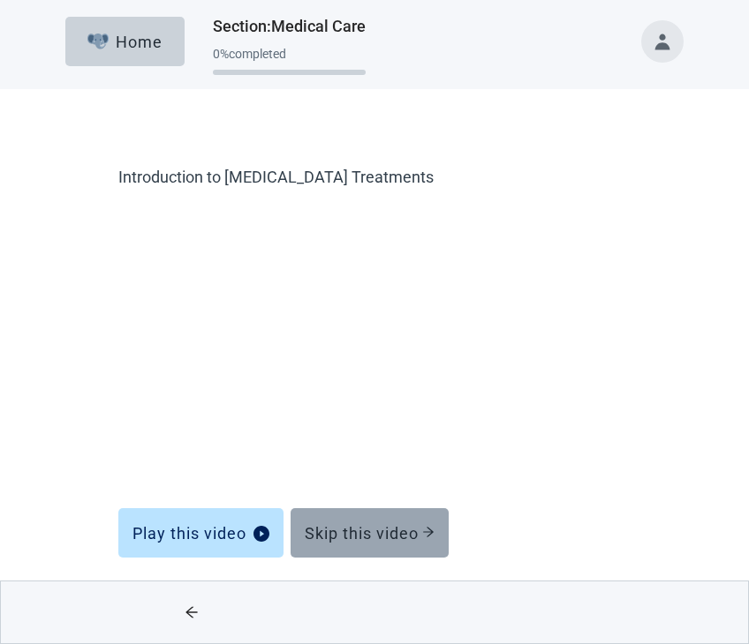
click at [352, 544] on button "Skip this video" at bounding box center [369, 532] width 158 height 49
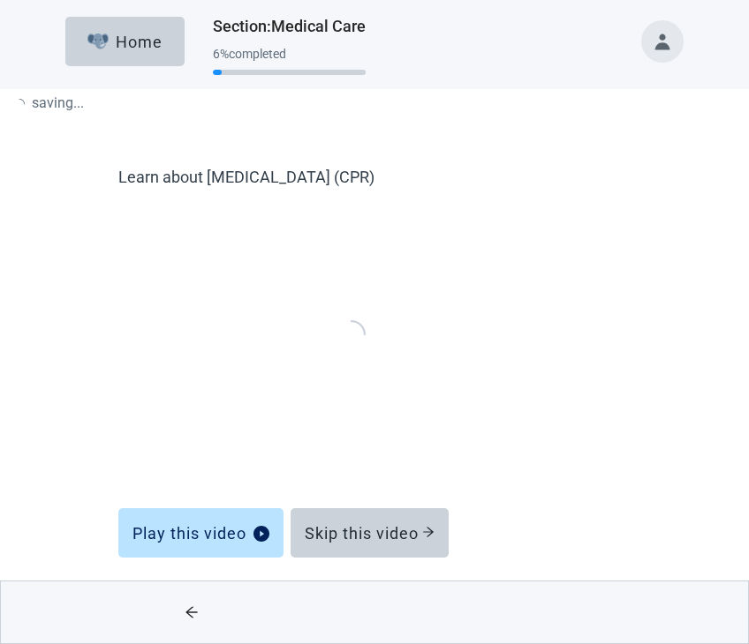
click at [351, 534] on form "Learn about [MEDICAL_DATA] (CPR) Play this video Skip this video" at bounding box center [374, 366] width 512 height 398
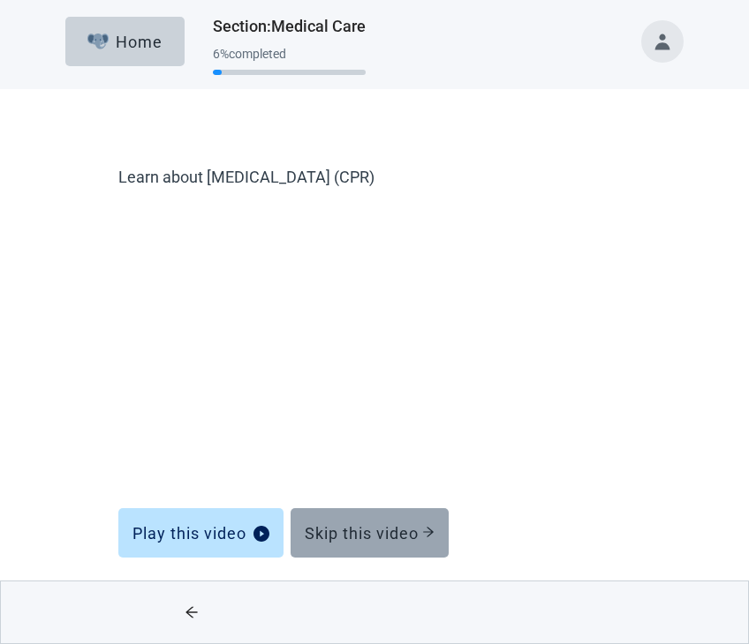
click at [391, 544] on button "Skip this video" at bounding box center [369, 532] width 158 height 49
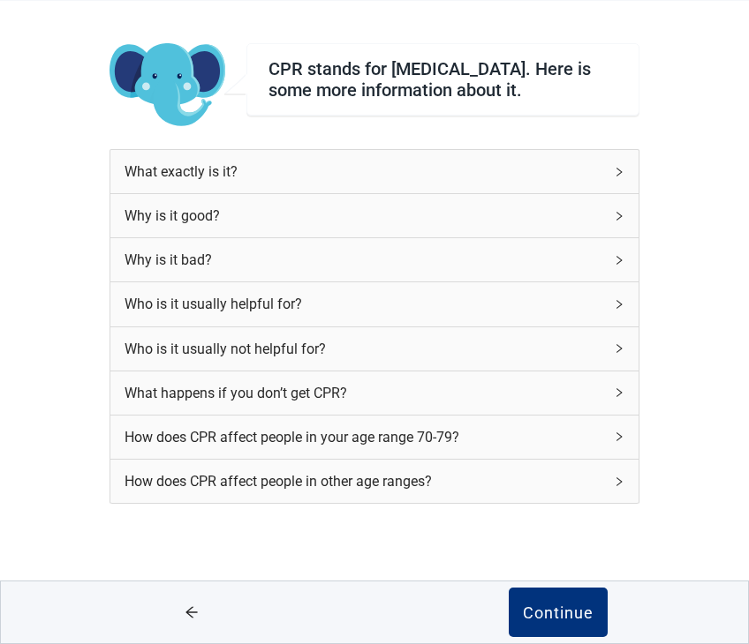
scroll to position [91, 0]
click at [554, 610] on div "Continue" at bounding box center [558, 613] width 71 height 18
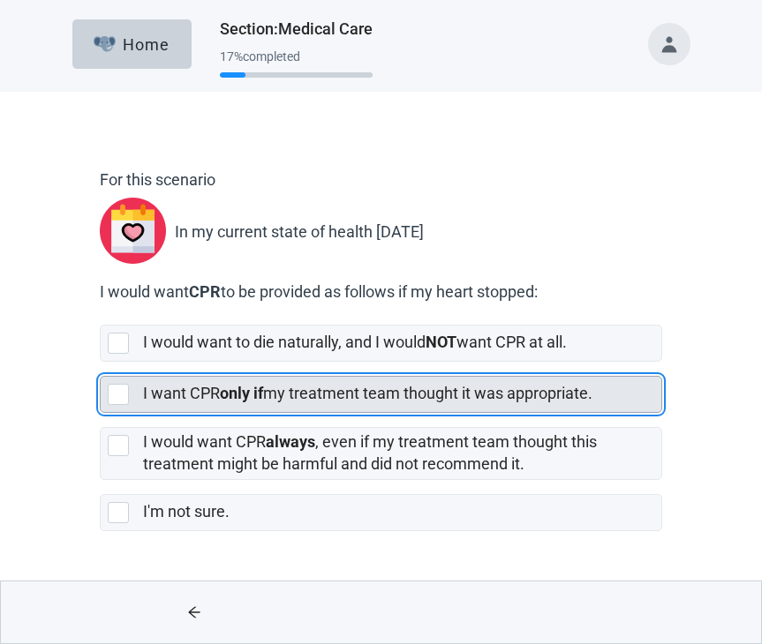
click at [118, 395] on div "[object Object], checkbox, not selected" at bounding box center [118, 394] width 21 height 21
click at [101, 363] on input "I want CPR only if my treatment team thought it was appropriate." at bounding box center [100, 362] width 1 height 1
checkbox input "true"
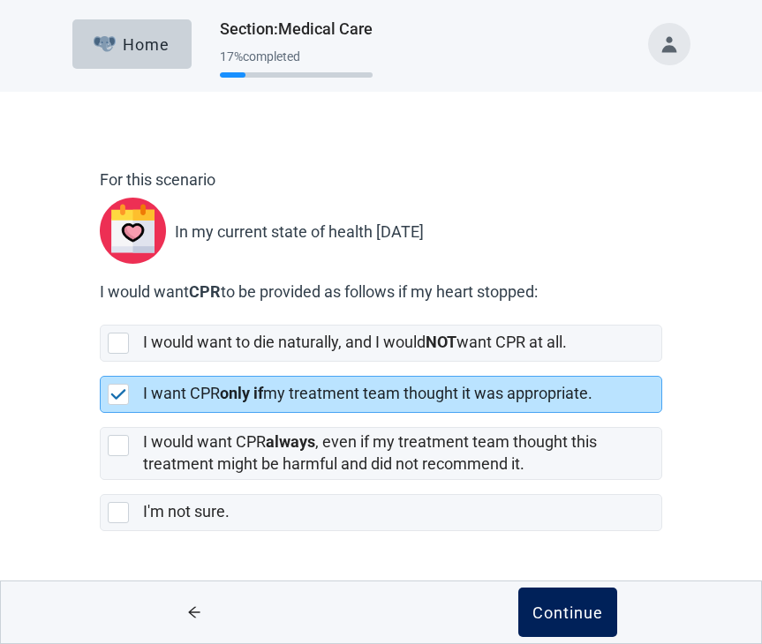
click at [556, 610] on div "Continue" at bounding box center [567, 613] width 71 height 18
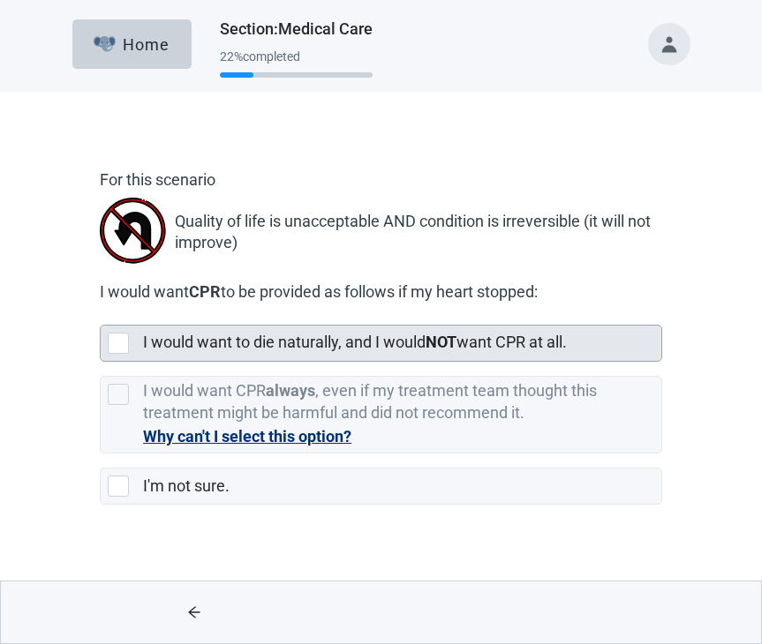
click at [117, 344] on div "[object Object], checkbox, not selected" at bounding box center [118, 343] width 21 height 21
click at [101, 312] on input "I would want to die naturally, and I would NOT want CPR at all." at bounding box center [100, 311] width 1 height 1
checkbox input "true"
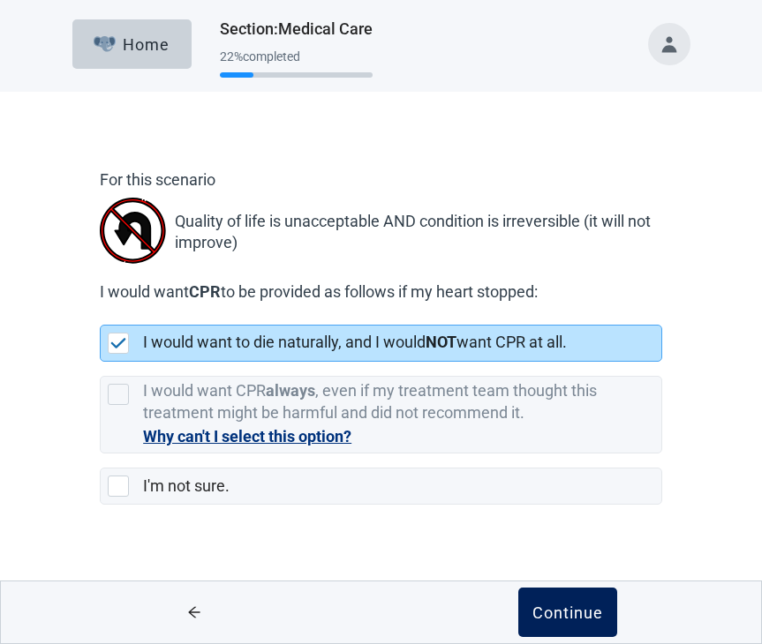
click at [557, 602] on button "Continue" at bounding box center [567, 612] width 99 height 49
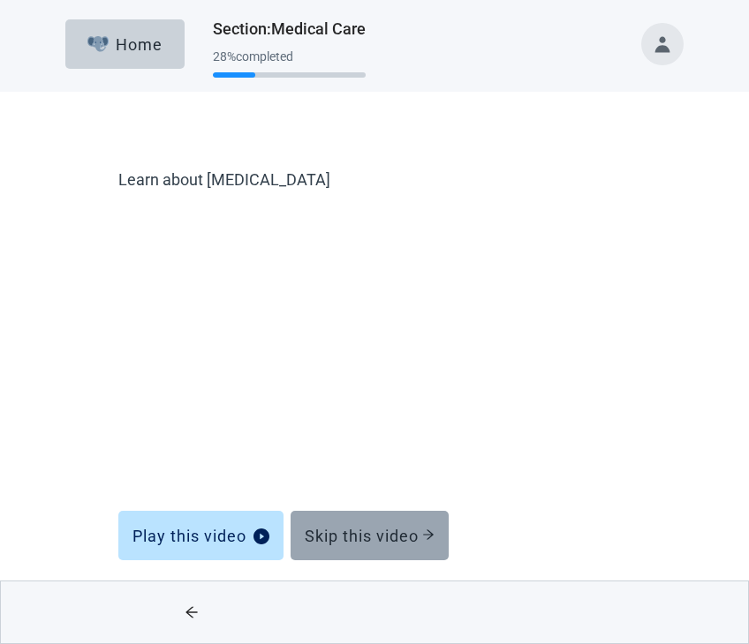
click at [359, 534] on div "Skip this video" at bounding box center [370, 536] width 130 height 18
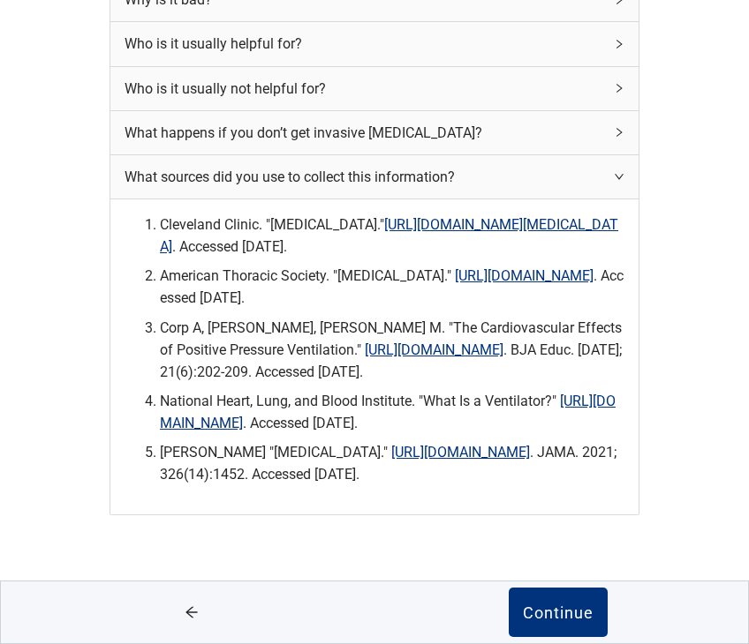
scroll to position [353, 0]
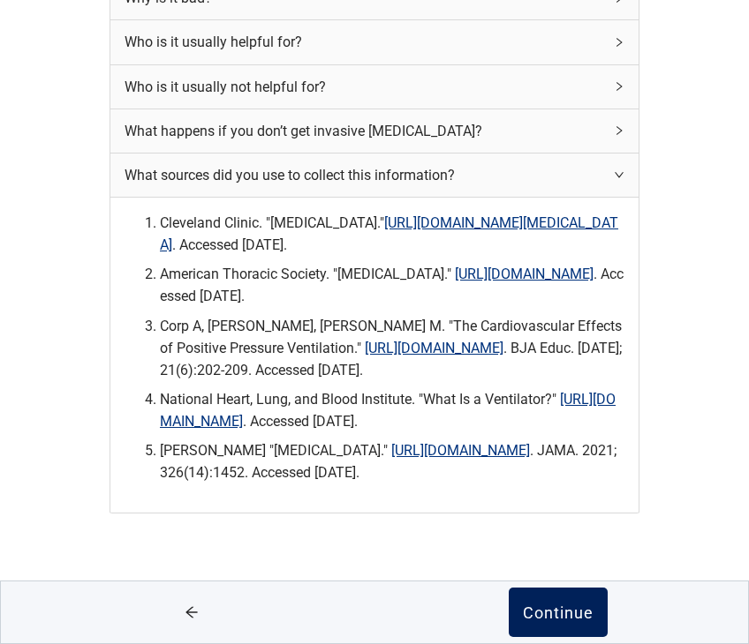
click at [542, 607] on div "Continue" at bounding box center [558, 613] width 71 height 18
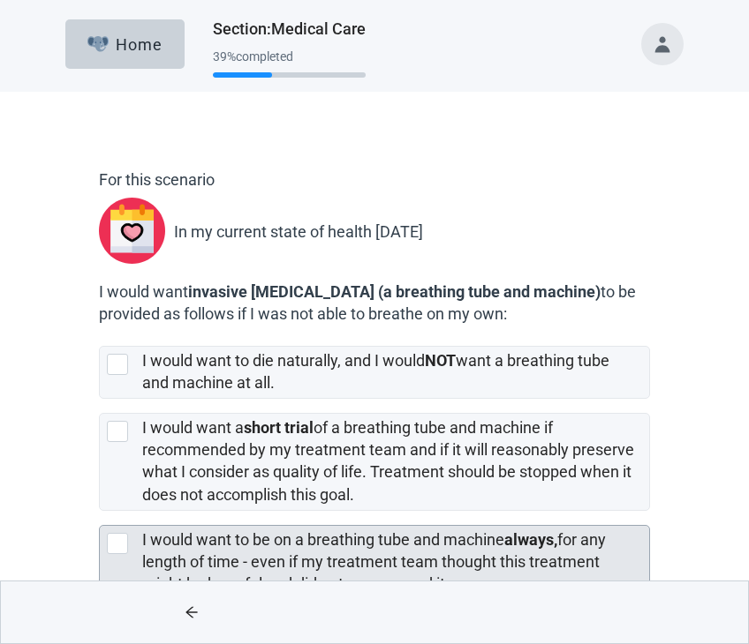
scroll to position [88, 0]
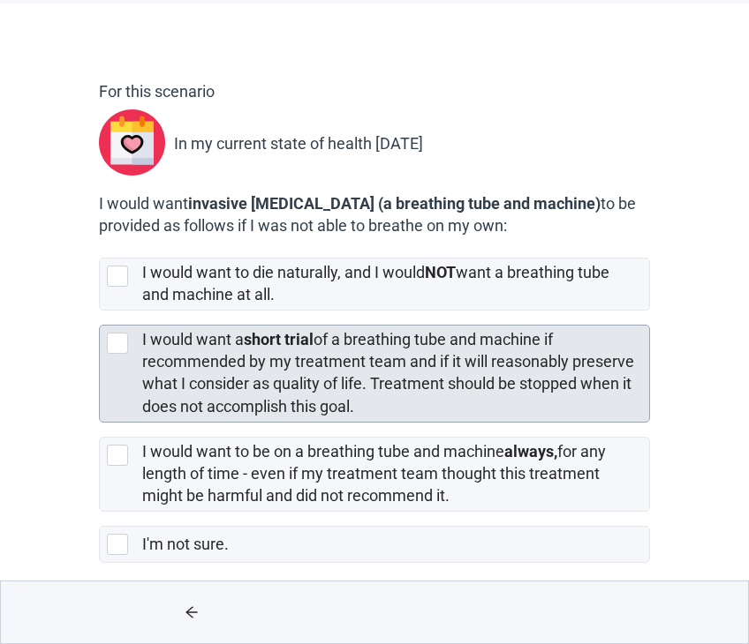
click at [113, 341] on div "[object Object], checkbox, not selected" at bounding box center [117, 343] width 21 height 21
click at [100, 312] on input "I would want a short trial of a breathing tube and machine if recommended by my…" at bounding box center [99, 311] width 1 height 1
checkbox input "true"
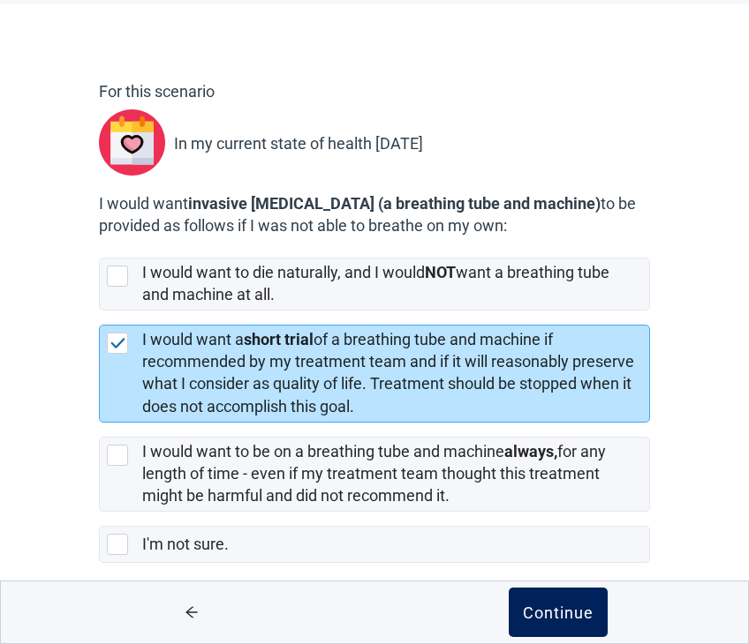
click at [560, 612] on div "Continue" at bounding box center [558, 613] width 71 height 18
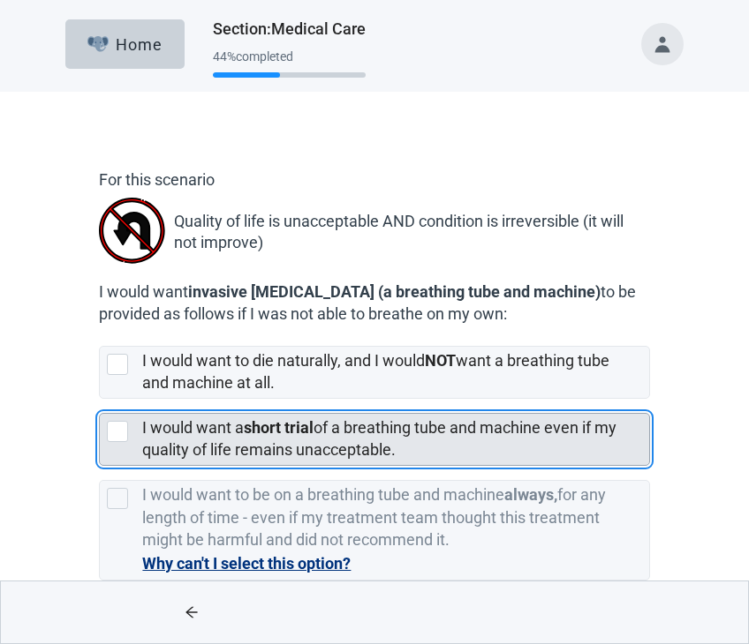
click at [119, 430] on div "[object Object], checkbox, not selected" at bounding box center [117, 431] width 21 height 21
click at [100, 400] on input "I would want a short trial of a breathing tube and machine even if my quality o…" at bounding box center [99, 399] width 1 height 1
checkbox input "true"
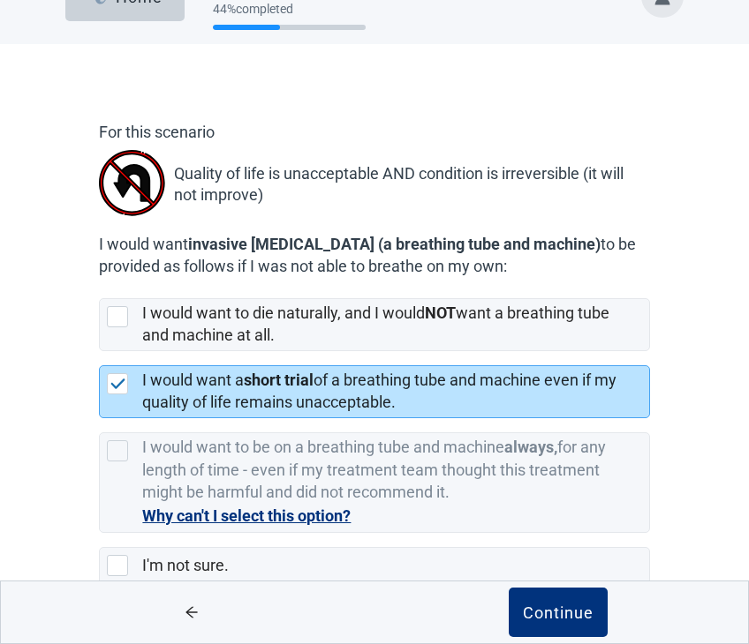
scroll to position [81, 0]
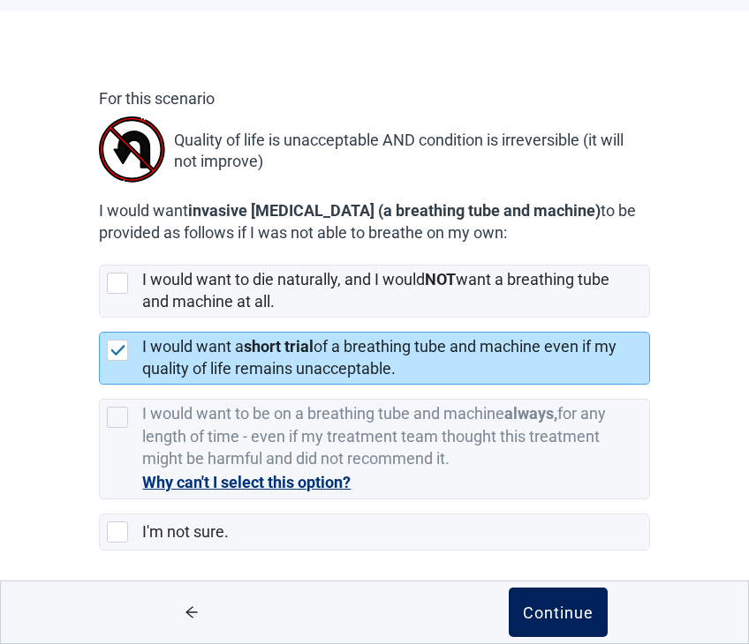
click at [548, 617] on div "Continue" at bounding box center [558, 613] width 71 height 18
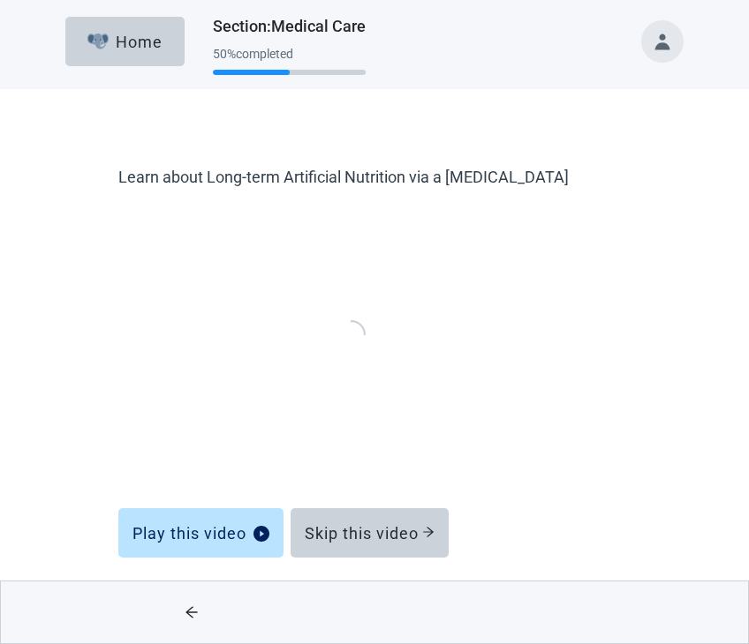
scroll to position [3, 0]
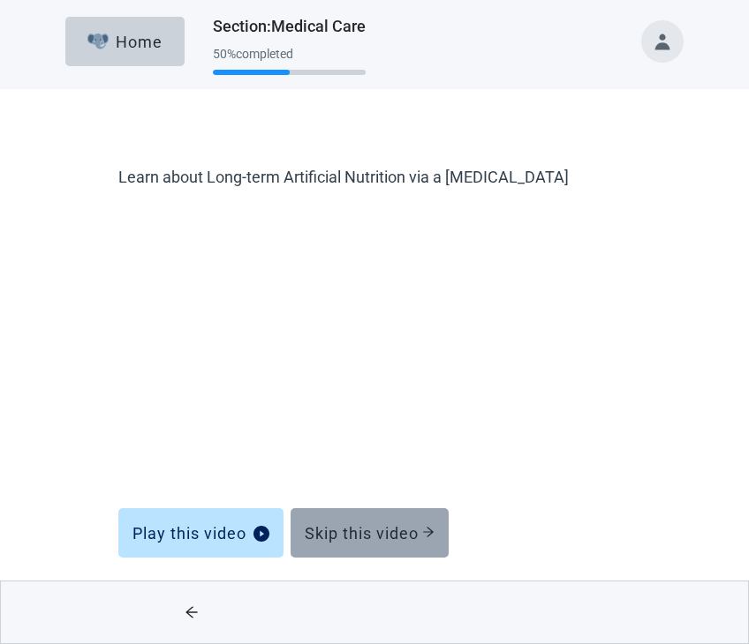
click at [392, 535] on div "Skip this video" at bounding box center [370, 533] width 130 height 18
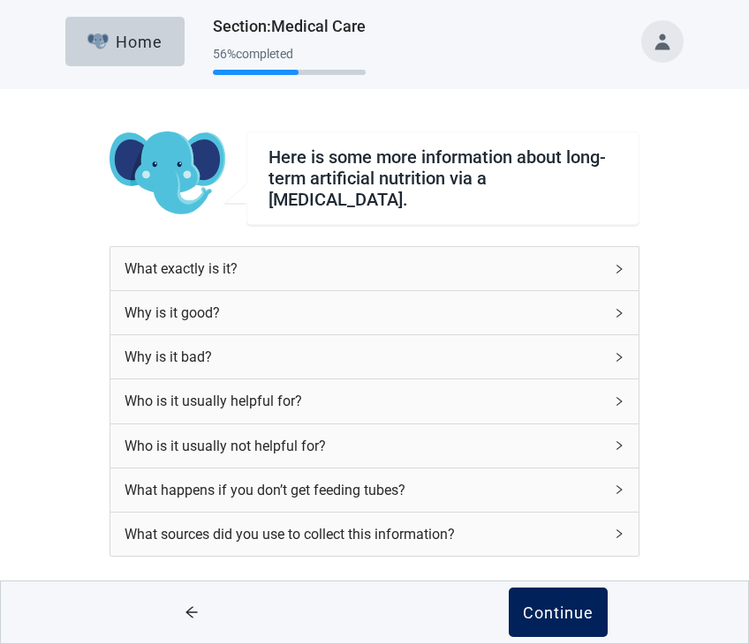
click at [536, 610] on div "Continue" at bounding box center [558, 613] width 71 height 18
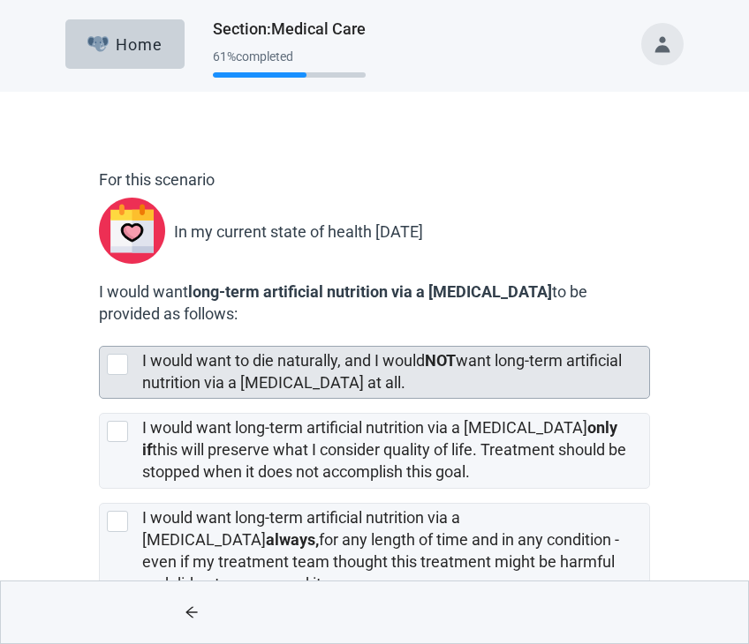
click at [119, 359] on div "[object Object], checkbox, not selected" at bounding box center [117, 364] width 21 height 21
click at [100, 333] on input "I would want to die naturally, and I would NOT want long-term artificial nutrit…" at bounding box center [99, 332] width 1 height 1
checkbox input "true"
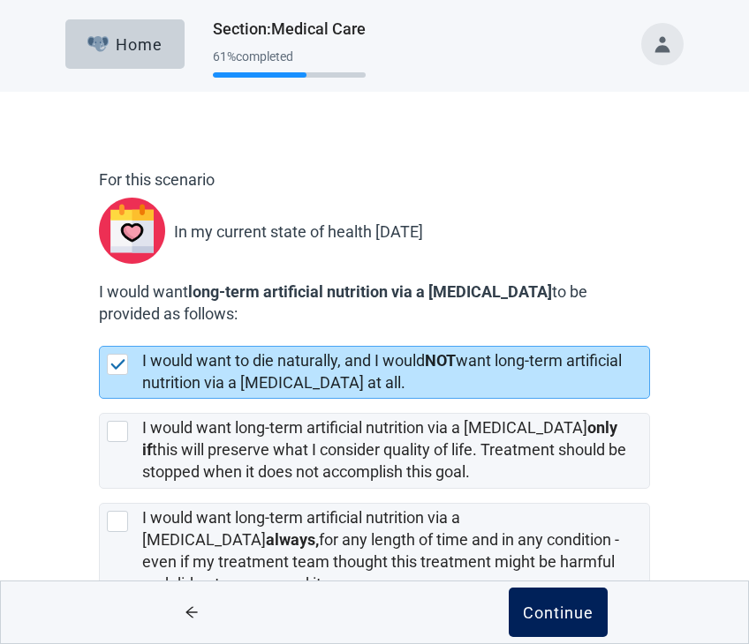
click at [569, 621] on div "Continue" at bounding box center [558, 613] width 71 height 18
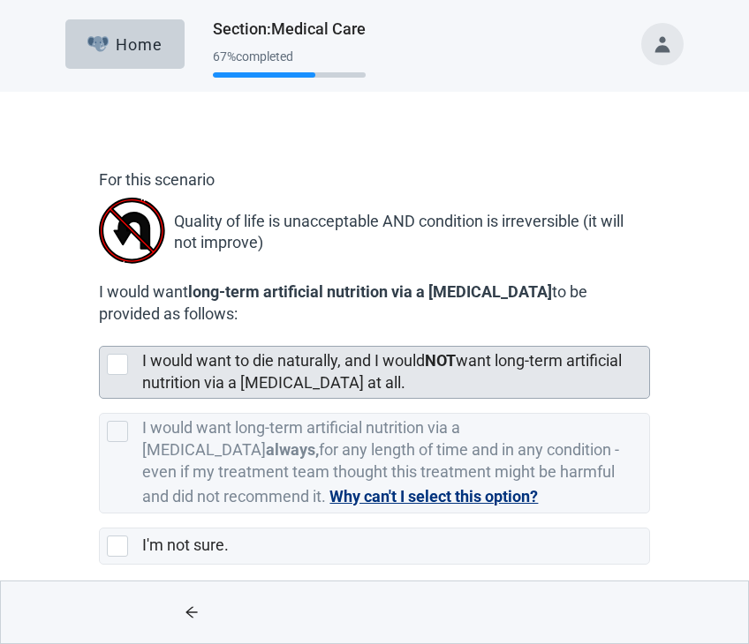
click at [123, 359] on div "[object Object], checkbox, not selected" at bounding box center [117, 364] width 21 height 21
click at [100, 333] on input "I would want to die naturally, and I would NOT want long-term artificial nutrit…" at bounding box center [99, 332] width 1 height 1
checkbox input "true"
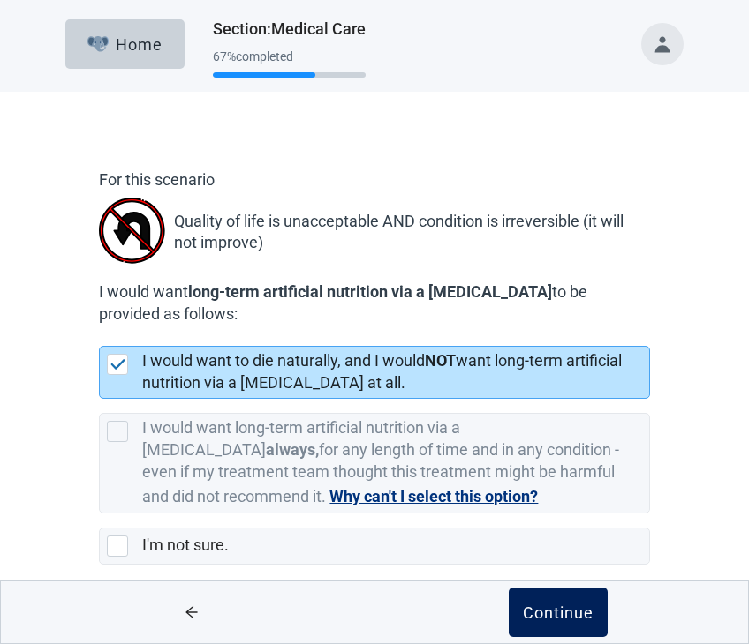
click at [537, 609] on div "Continue" at bounding box center [558, 613] width 71 height 18
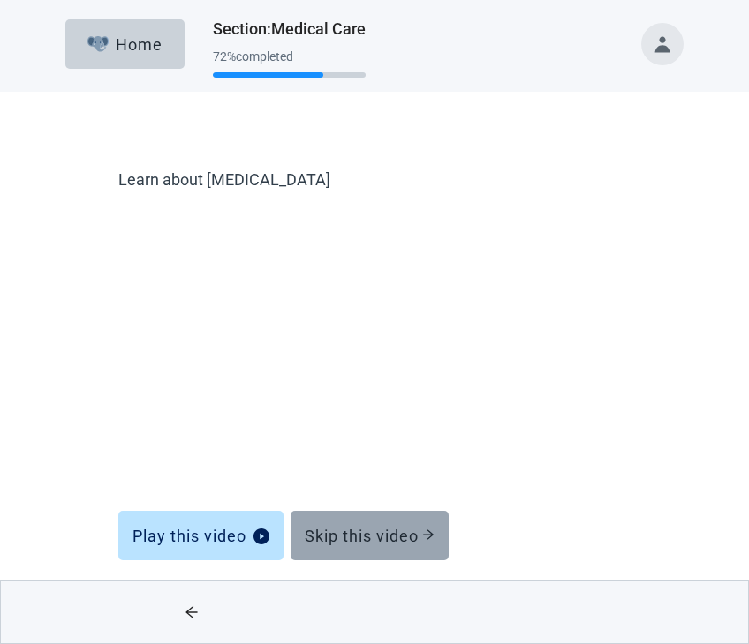
click at [388, 535] on div "Skip this video" at bounding box center [370, 536] width 130 height 18
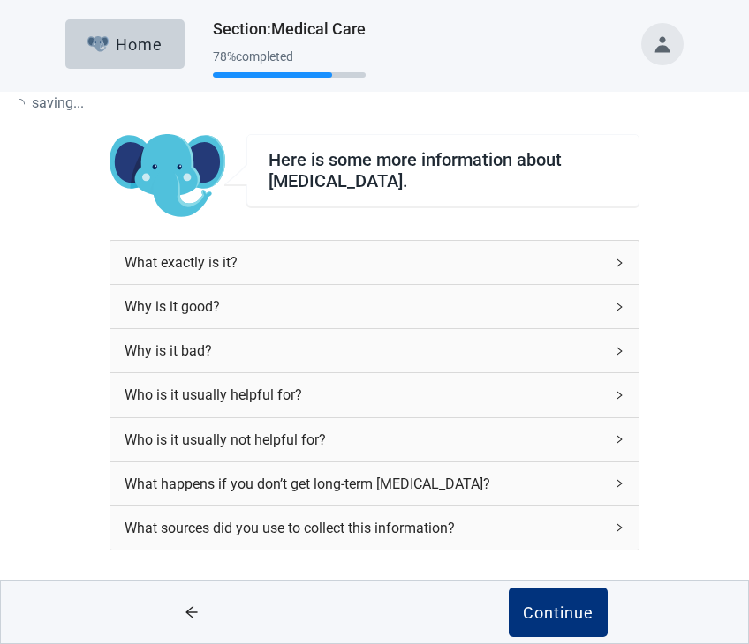
click at [388, 535] on div "What sources did you use to collect this information?" at bounding box center [363, 528] width 478 height 22
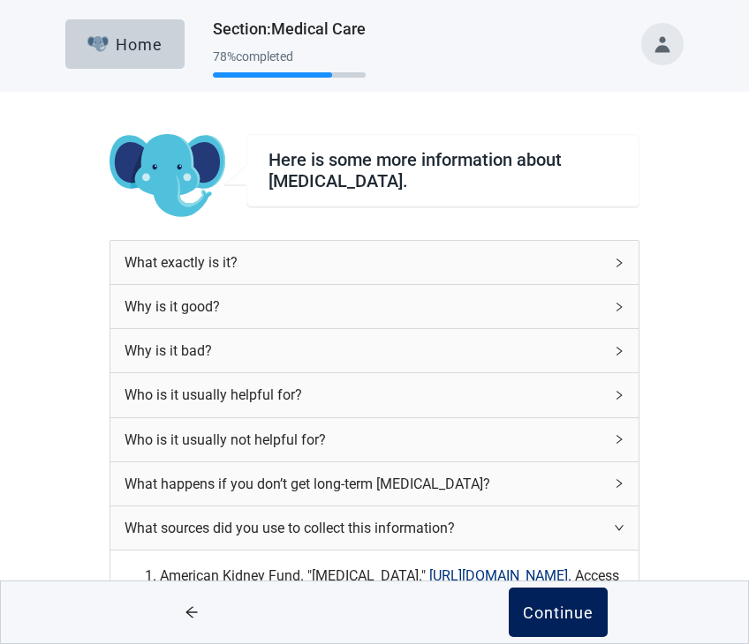
click at [564, 611] on div "Continue" at bounding box center [558, 613] width 71 height 18
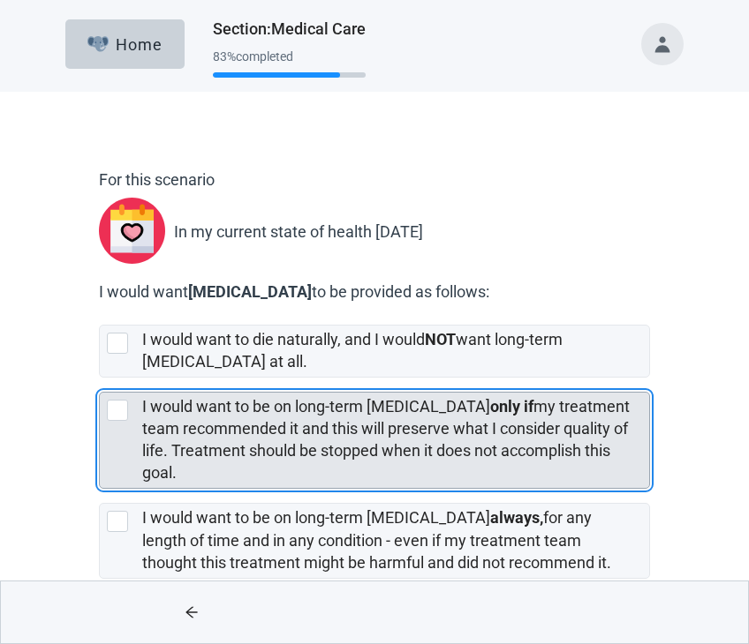
click at [117, 410] on div "[object Object], checkbox, not selected" at bounding box center [117, 410] width 21 height 21
click at [100, 379] on input "I would want to be on long-term [MEDICAL_DATA] only if my treatment team recomm…" at bounding box center [99, 378] width 1 height 1
checkbox input "true"
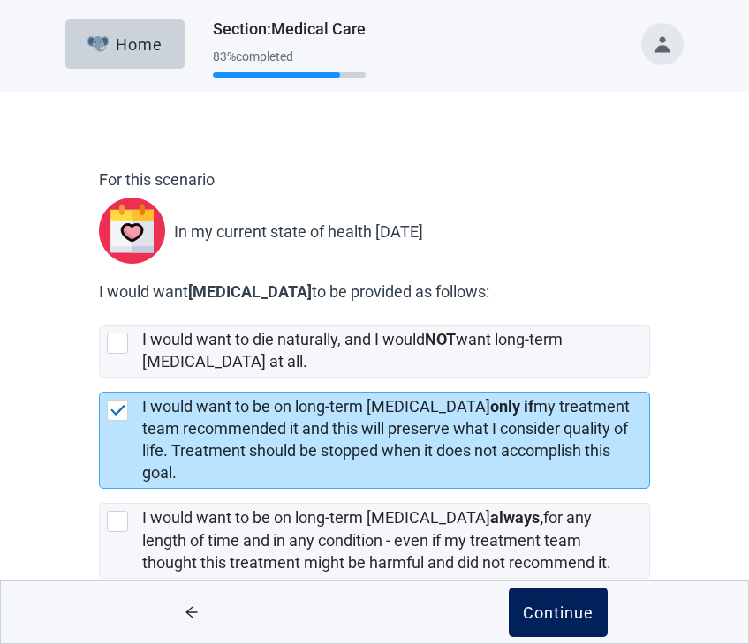
click at [543, 607] on div "Continue" at bounding box center [558, 613] width 71 height 18
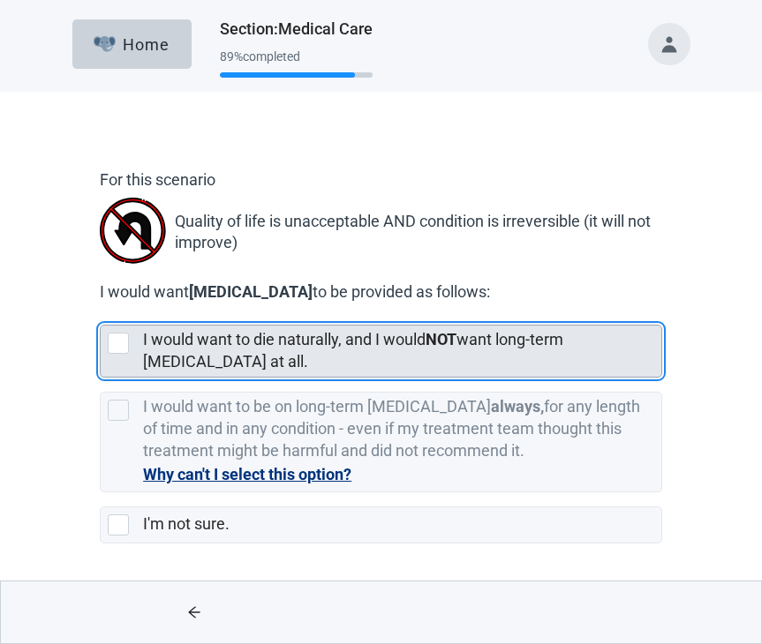
click at [123, 343] on div "[object Object], checkbox, not selected" at bounding box center [118, 343] width 21 height 21
click at [101, 312] on input "I would want to die naturally, and I would NOT want long-term [MEDICAL_DATA] at…" at bounding box center [100, 311] width 1 height 1
checkbox input "true"
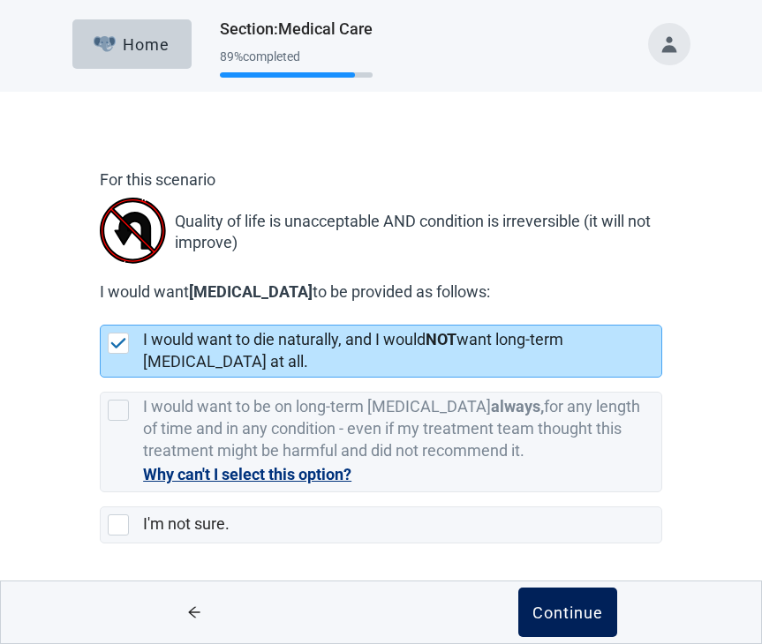
click at [571, 622] on button "Continue" at bounding box center [567, 612] width 99 height 49
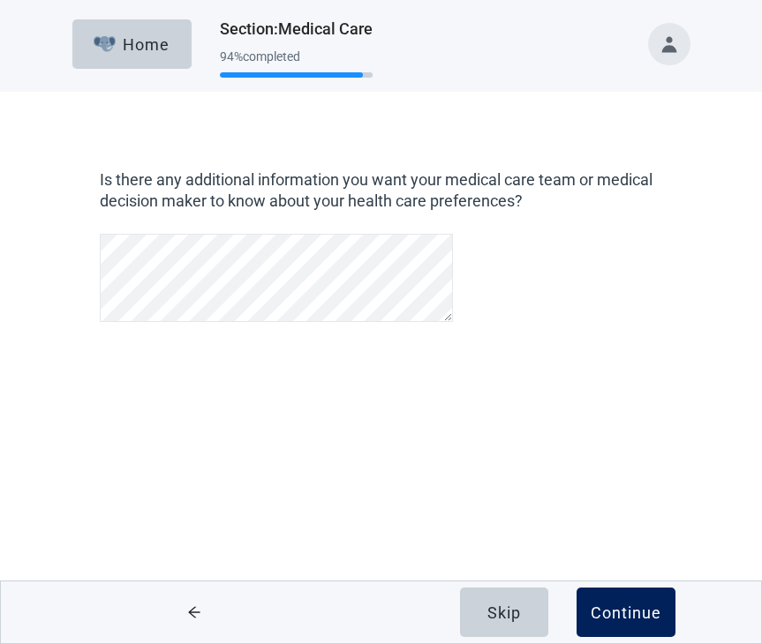
click at [605, 613] on div "Continue" at bounding box center [626, 613] width 71 height 18
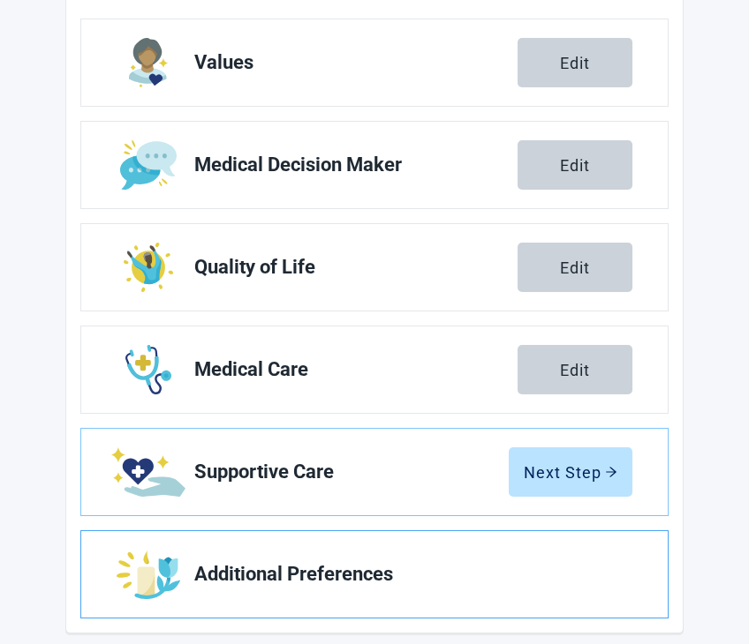
scroll to position [294, 0]
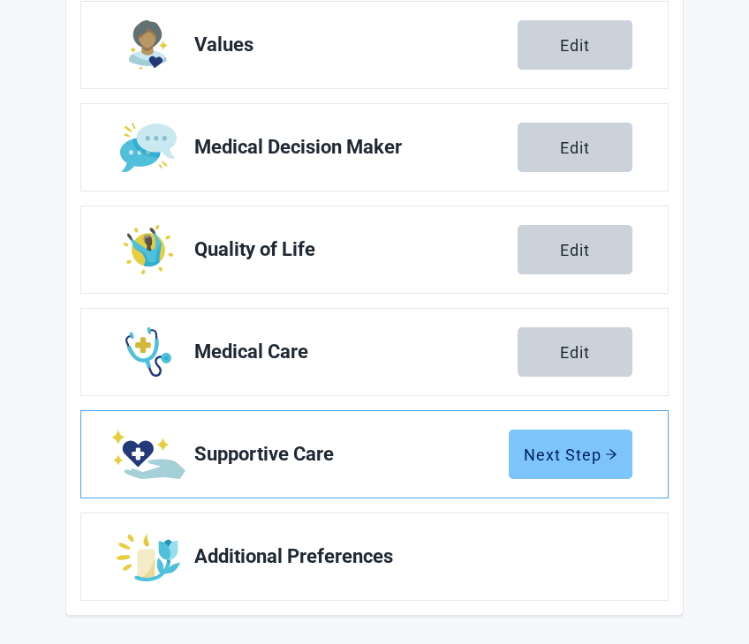
click at [553, 463] on div "Next Step" at bounding box center [570, 455] width 94 height 18
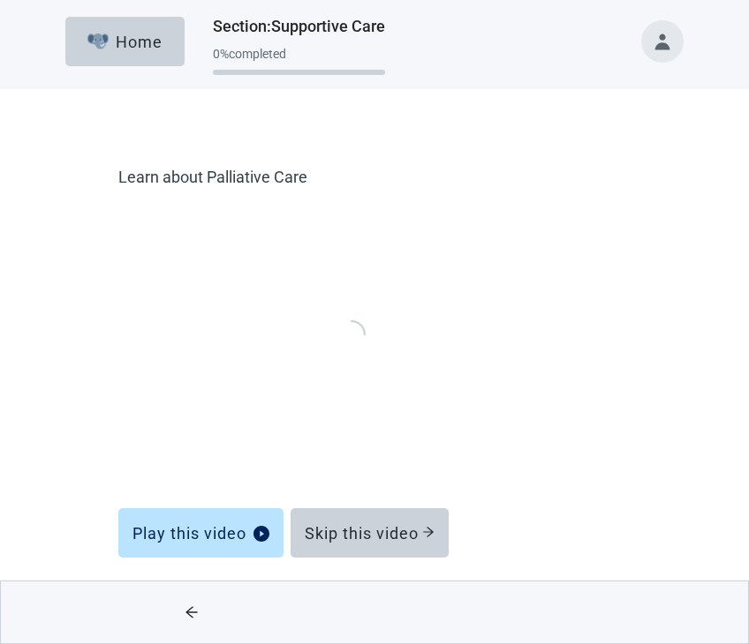
scroll to position [3, 0]
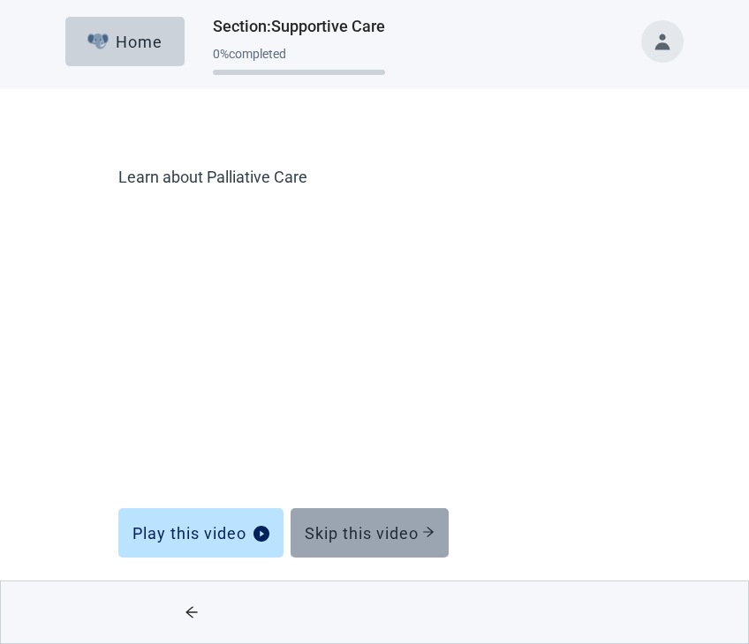
click at [346, 531] on div "Skip this video" at bounding box center [370, 533] width 130 height 18
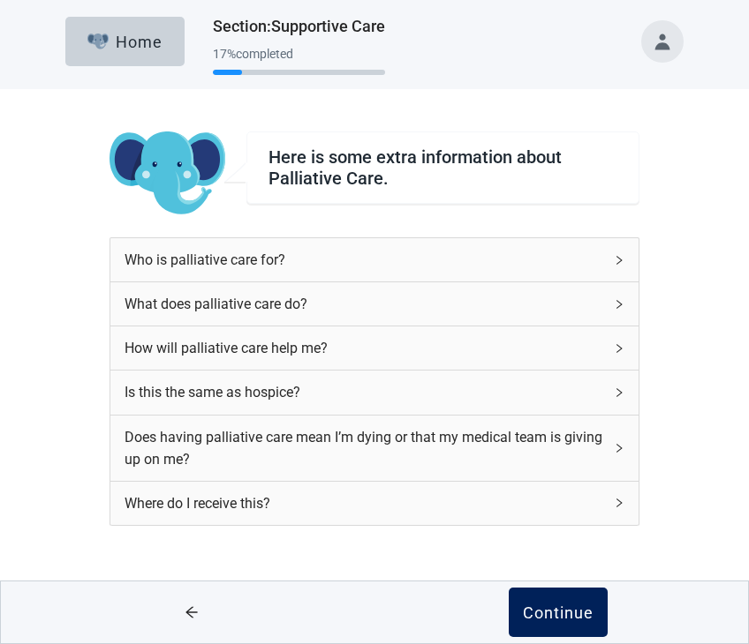
click at [561, 613] on div "Continue" at bounding box center [558, 613] width 71 height 18
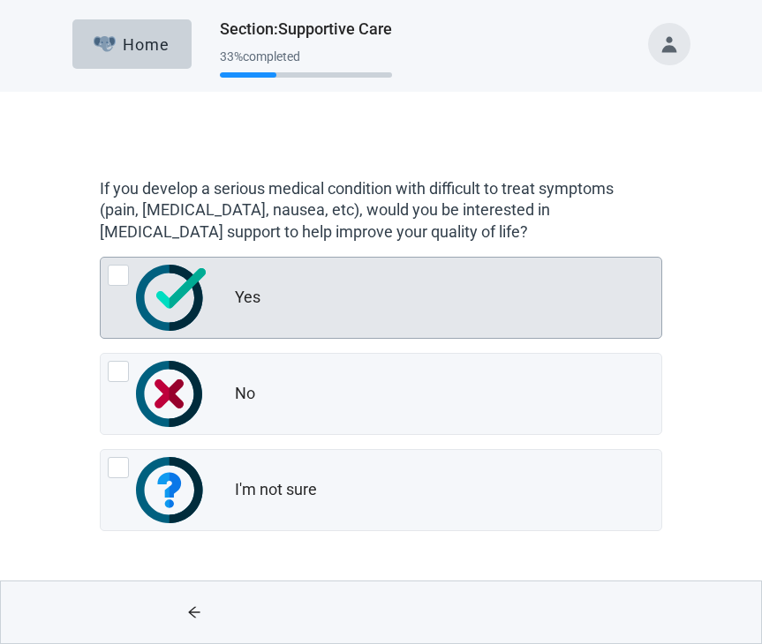
click at [119, 270] on div "Yes, radio button, not checked" at bounding box center [118, 275] width 21 height 21
click at [101, 258] on input "Yes" at bounding box center [100, 257] width 1 height 1
radio input "true"
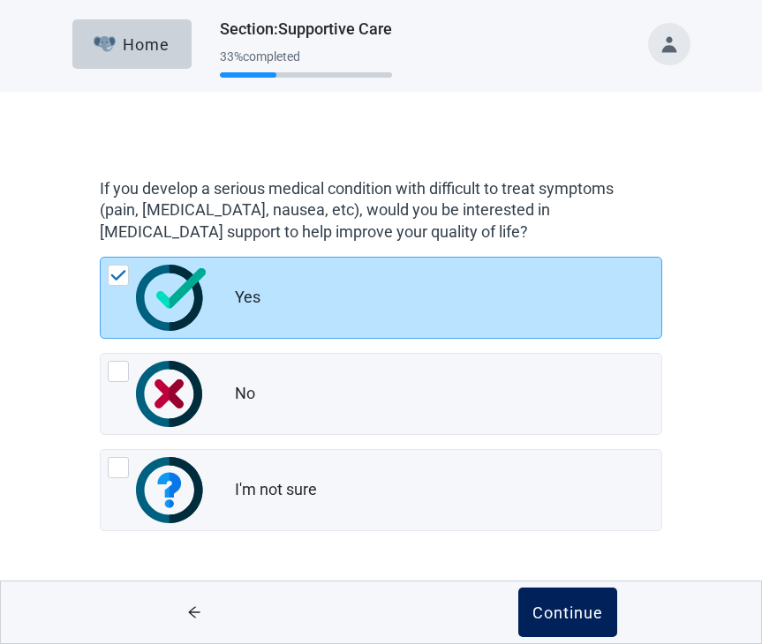
click at [568, 616] on div "Continue" at bounding box center [567, 613] width 71 height 18
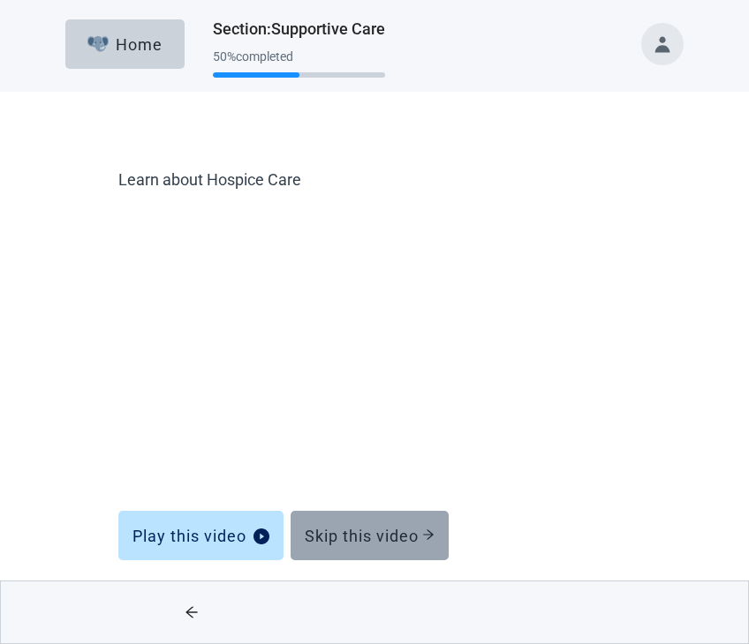
click at [380, 539] on div "Skip this video" at bounding box center [370, 536] width 130 height 18
click at [384, 542] on div "Skip this video" at bounding box center [370, 536] width 130 height 18
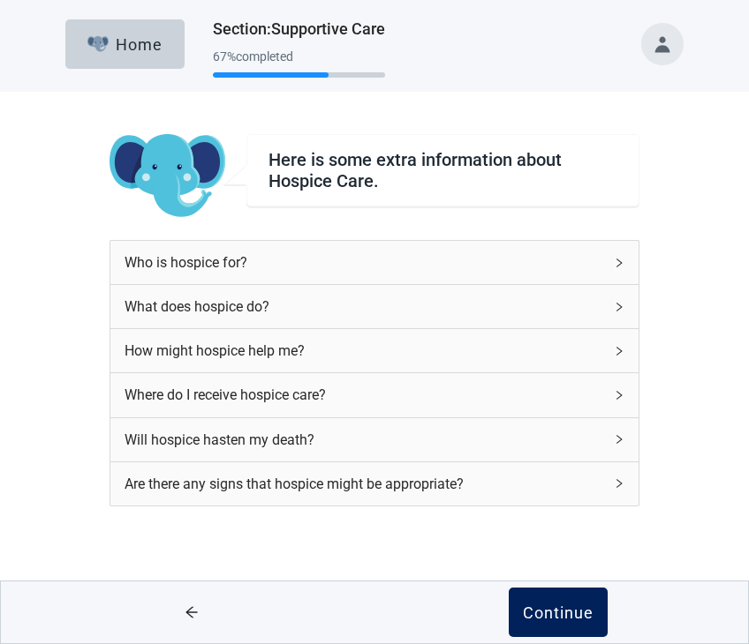
click at [542, 606] on div "Continue" at bounding box center [558, 613] width 71 height 18
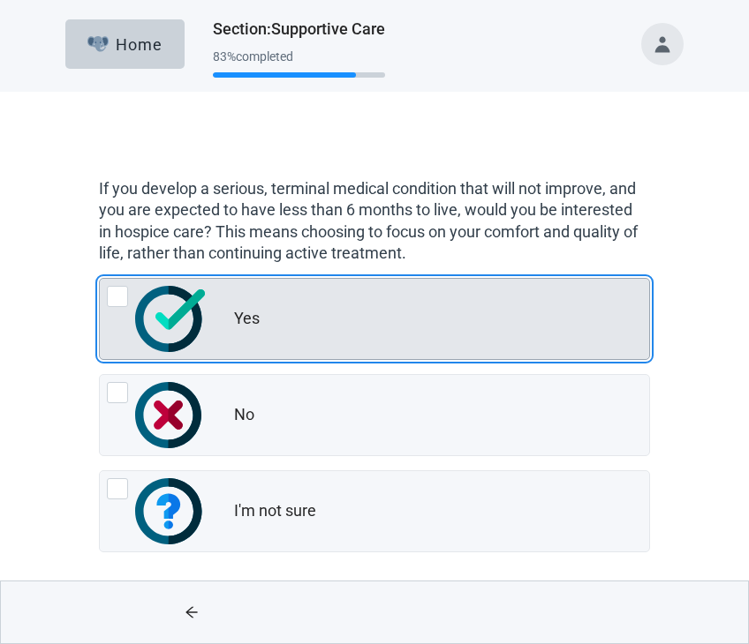
drag, startPoint x: 118, startPoint y: 298, endPoint x: 128, endPoint y: 297, distance: 9.8
click at [117, 298] on div "Yes, radio button, not checked" at bounding box center [117, 296] width 21 height 21
click at [100, 279] on input "Yes" at bounding box center [99, 278] width 1 height 1
radio input "true"
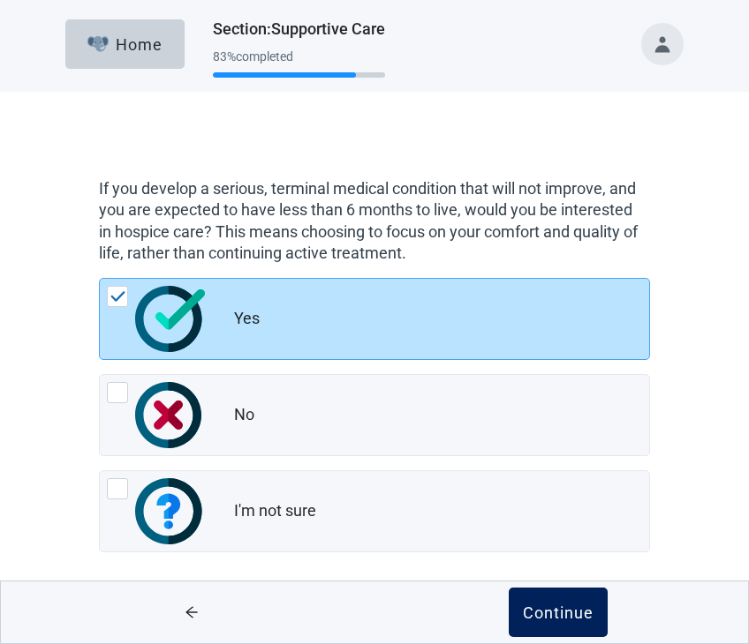
click at [567, 605] on div "Continue" at bounding box center [558, 613] width 71 height 18
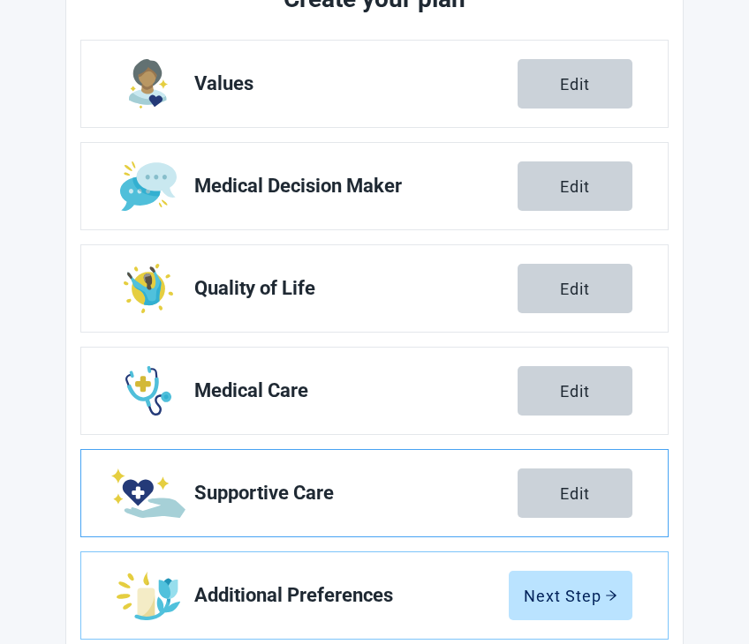
scroll to position [294, 0]
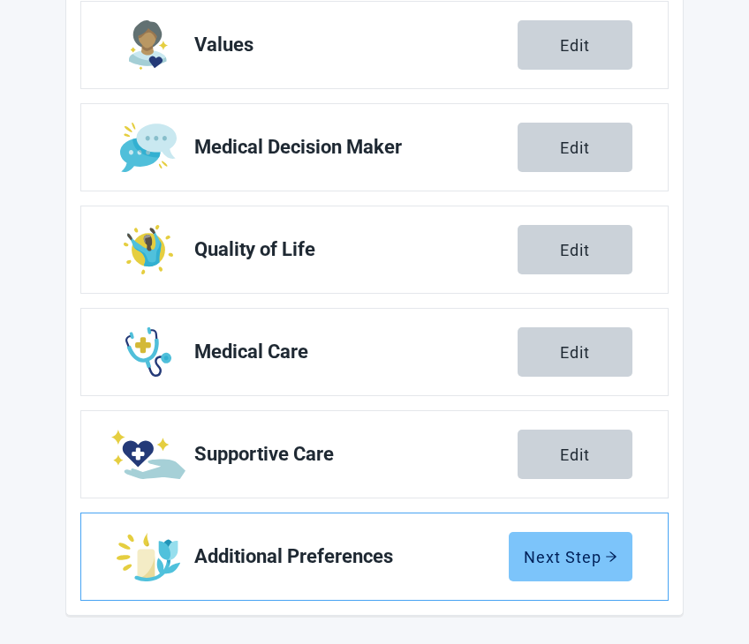
click at [572, 553] on div "Next Step" at bounding box center [570, 557] width 94 height 18
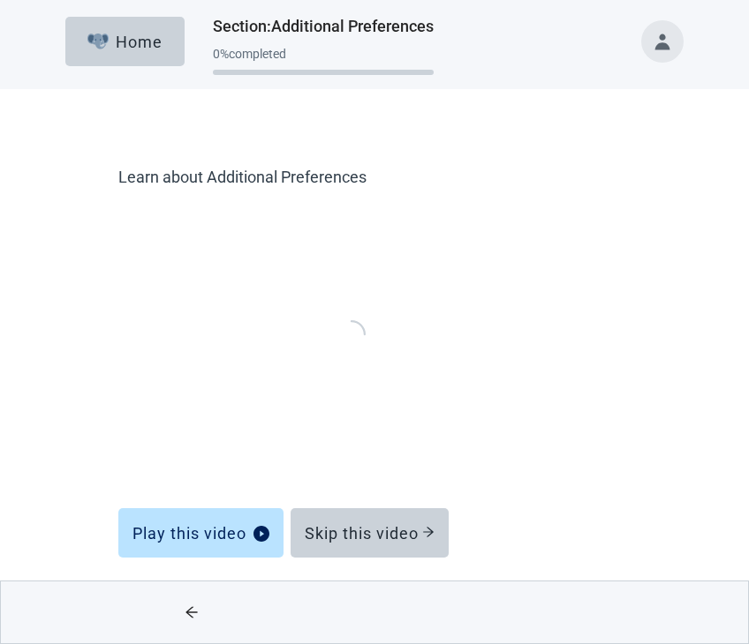
scroll to position [3, 0]
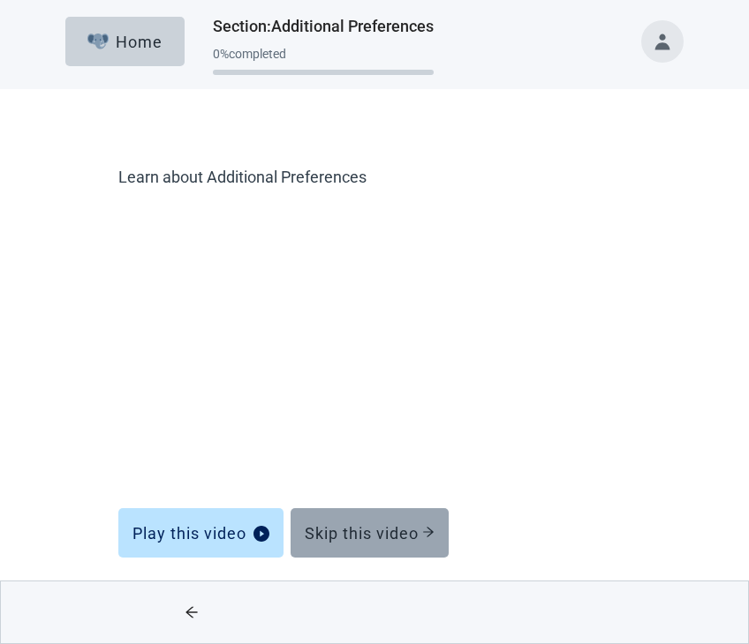
click at [359, 540] on div "Skip this video" at bounding box center [370, 533] width 130 height 18
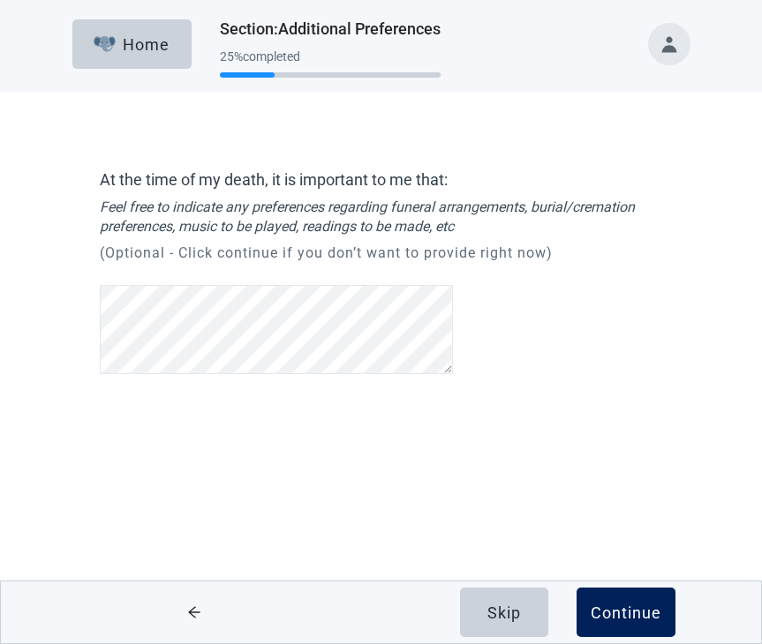
click at [634, 604] on div "Continue" at bounding box center [626, 613] width 71 height 18
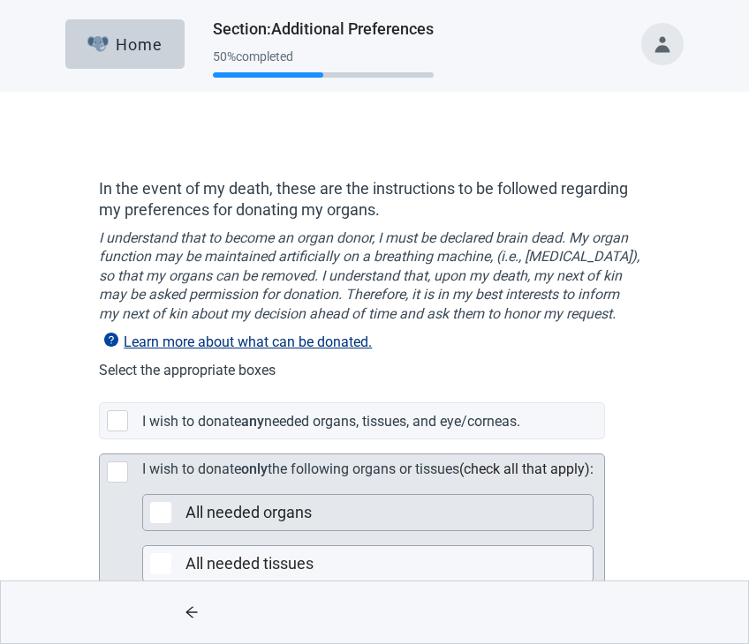
scroll to position [88, 0]
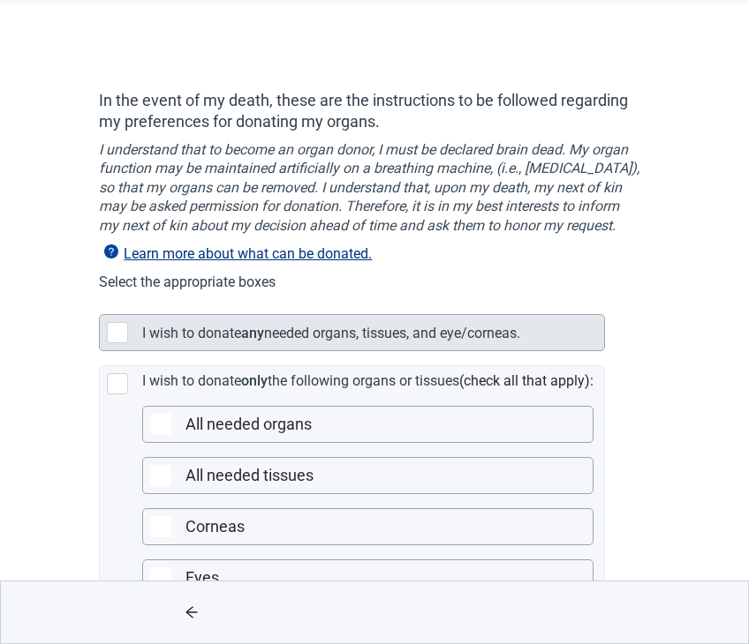
click at [116, 343] on div "Main content" at bounding box center [117, 332] width 21 height 21
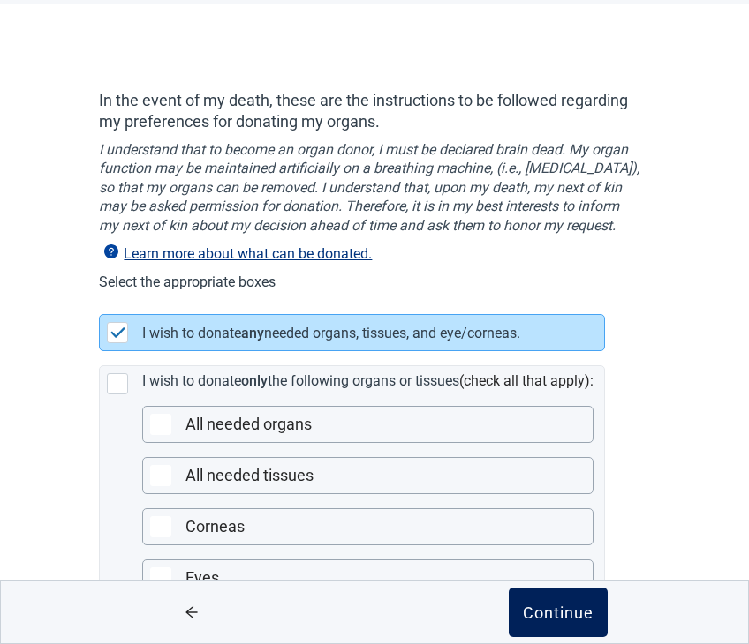
click at [553, 609] on div "Continue" at bounding box center [558, 613] width 71 height 18
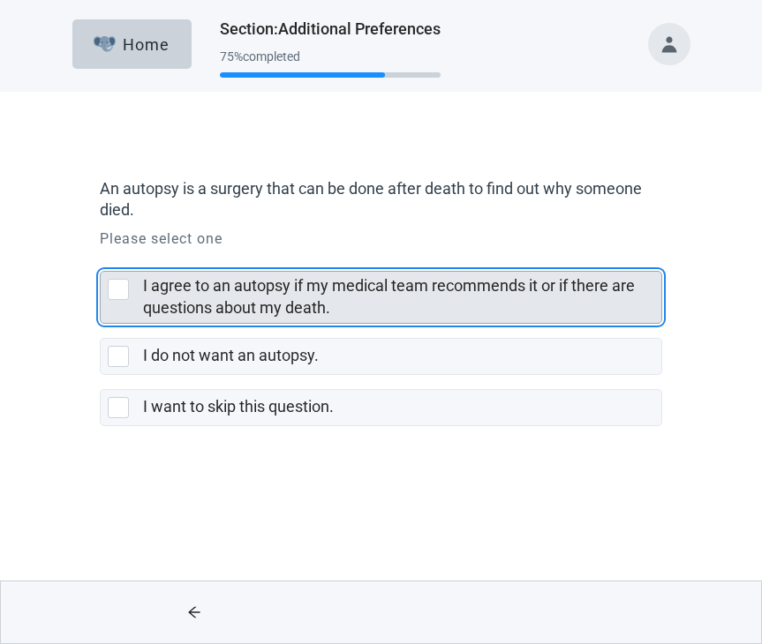
click at [117, 286] on div "I agree to an autopsy if my medical team recommends it or if there are question…" at bounding box center [118, 289] width 21 height 21
click at [101, 258] on input "I agree to an autopsy if my medical team recommends it or if there are question…" at bounding box center [100, 257] width 1 height 1
checkbox input "true"
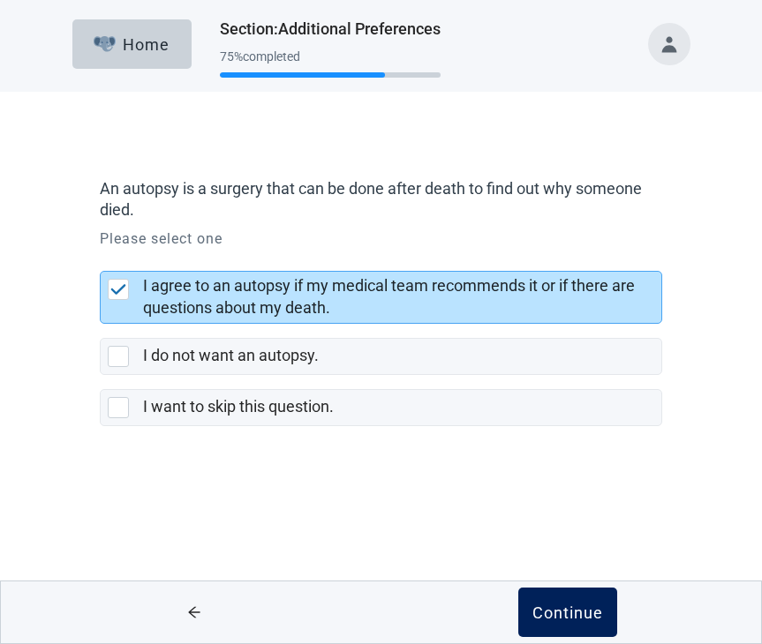
click at [560, 611] on div "Continue" at bounding box center [567, 613] width 71 height 18
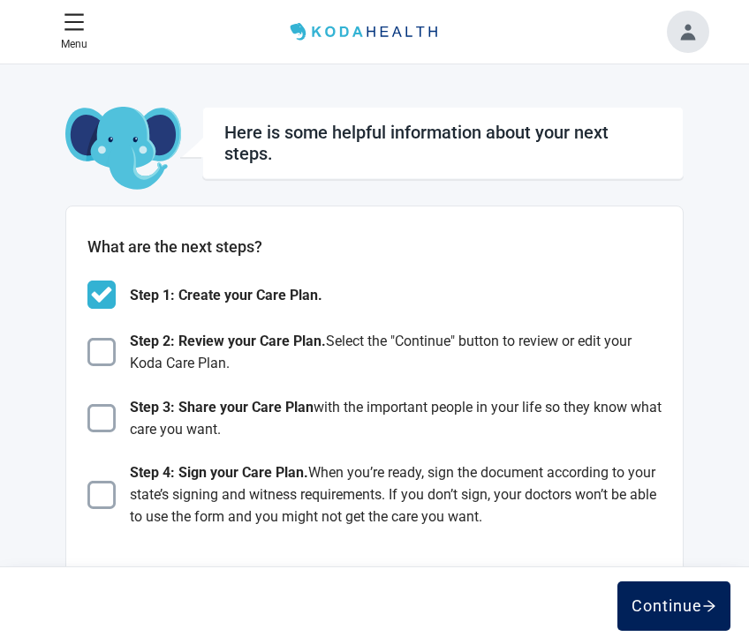
click at [669, 602] on div "Continue" at bounding box center [673, 607] width 85 height 18
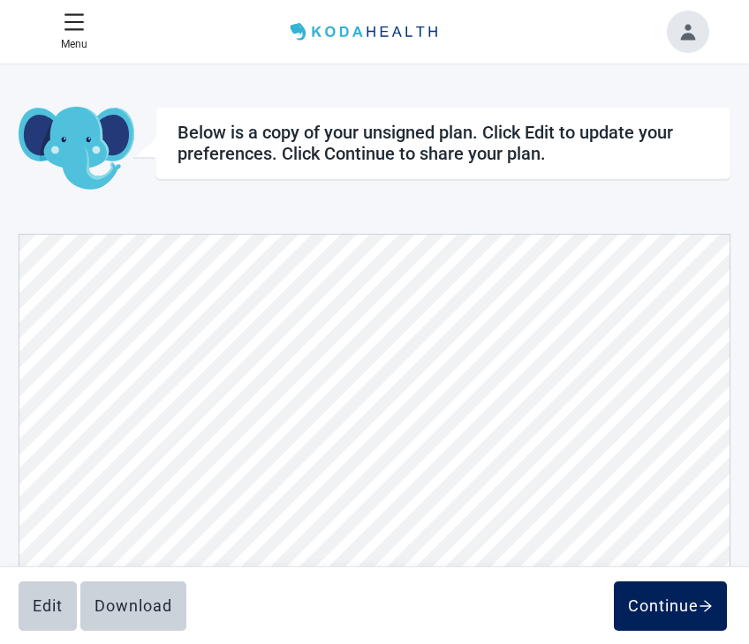
click at [665, 613] on div "Continue" at bounding box center [670, 607] width 85 height 18
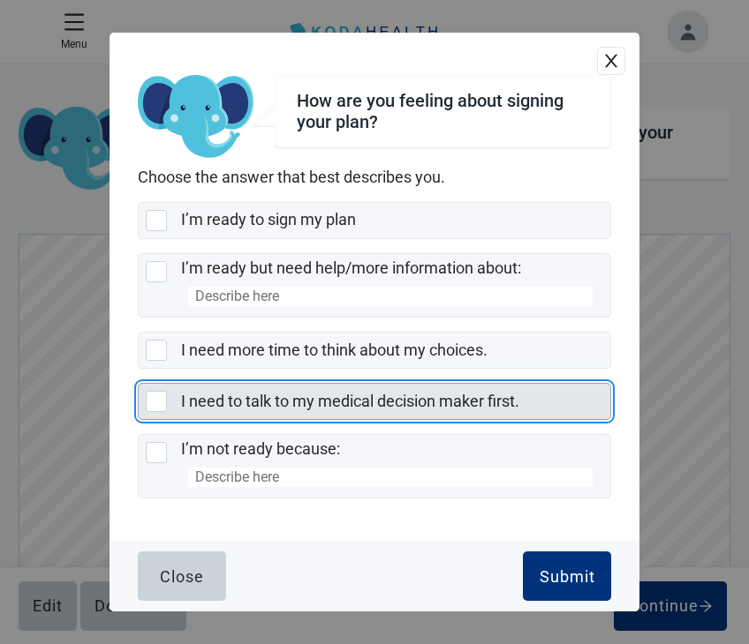
click at [150, 398] on div "I need to talk to my medical decision maker first., checkbox, not selected" at bounding box center [156, 401] width 21 height 21
click at [139, 384] on input "I need to talk to my medical decision maker first." at bounding box center [138, 383] width 1 height 1
checkbox input "true"
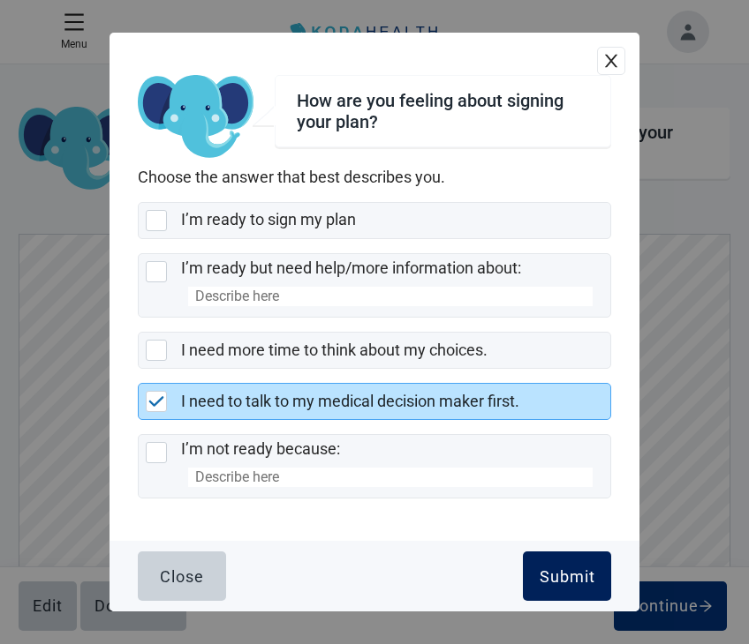
click at [543, 572] on div "Submit" at bounding box center [567, 577] width 56 height 18
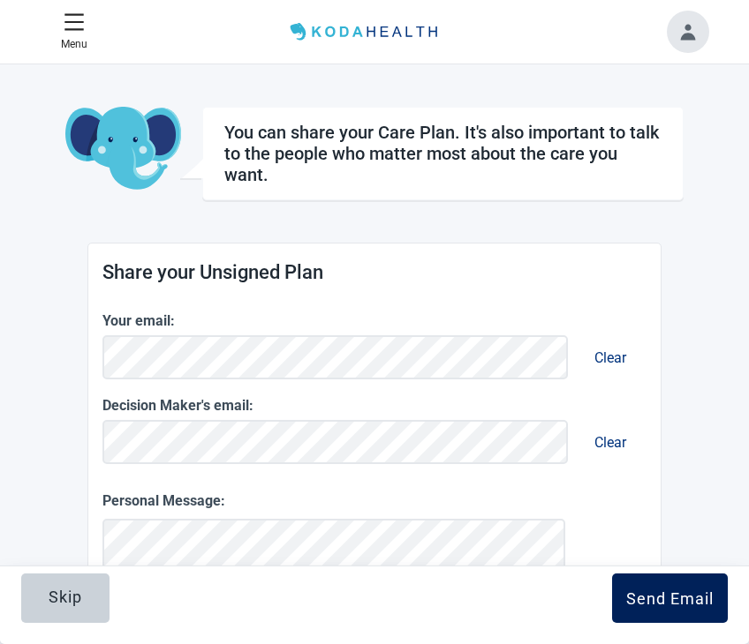
click at [657, 609] on button "Send Email" at bounding box center [670, 598] width 116 height 49
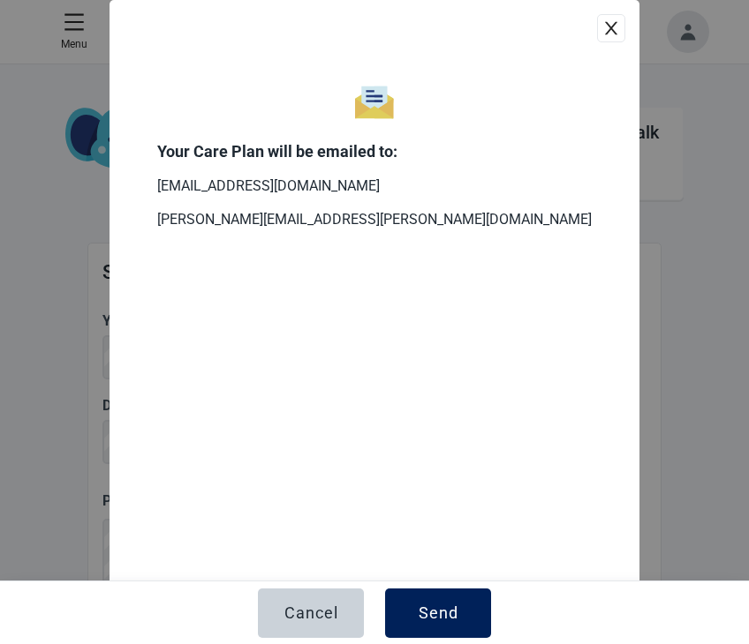
click at [455, 613] on div "Send" at bounding box center [438, 614] width 40 height 18
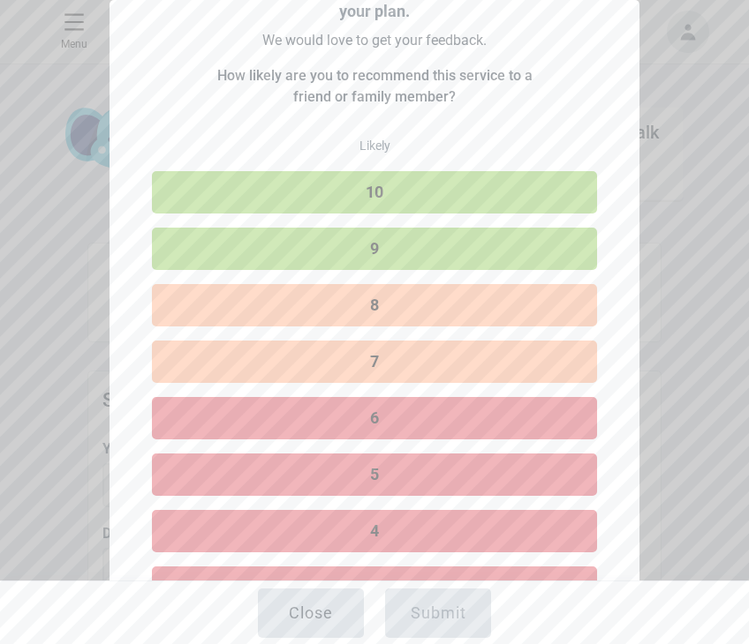
scroll to position [177, 0]
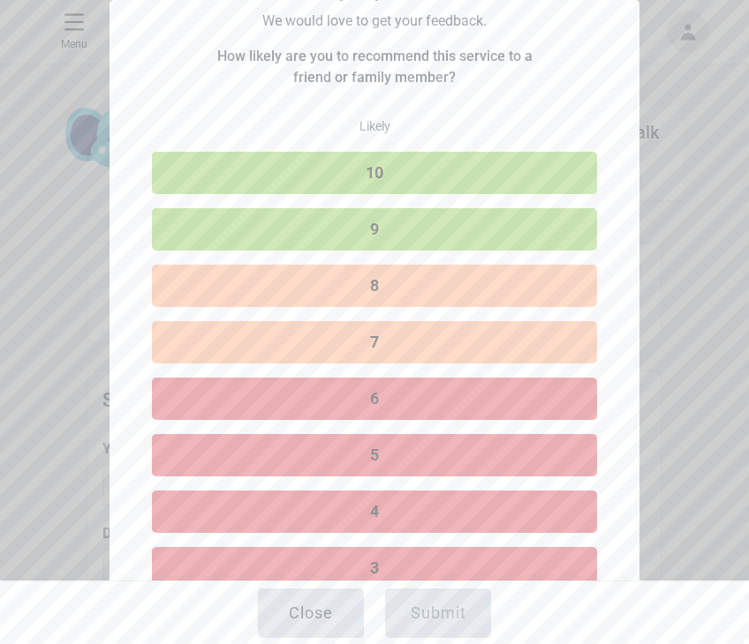
click at [398, 290] on button "8" at bounding box center [374, 286] width 445 height 42
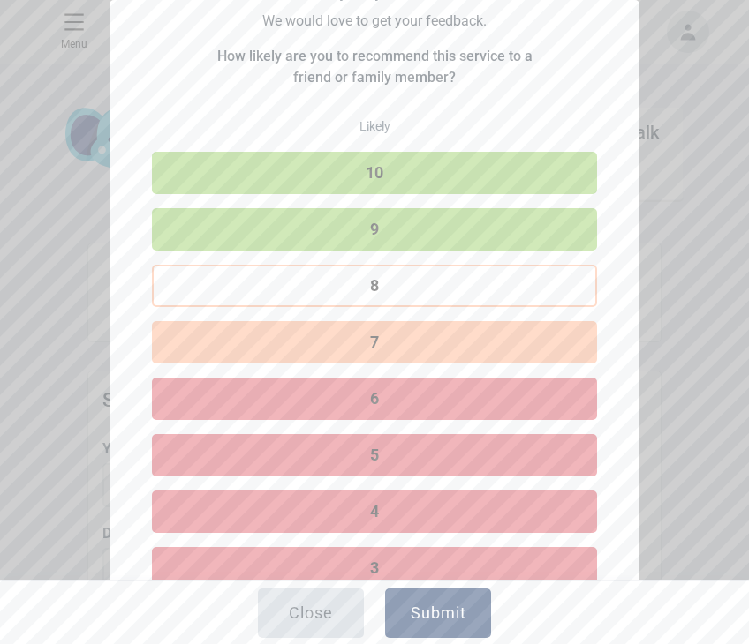
click at [428, 609] on div "Submit" at bounding box center [438, 614] width 56 height 18
